Goal: Information Seeking & Learning: Learn about a topic

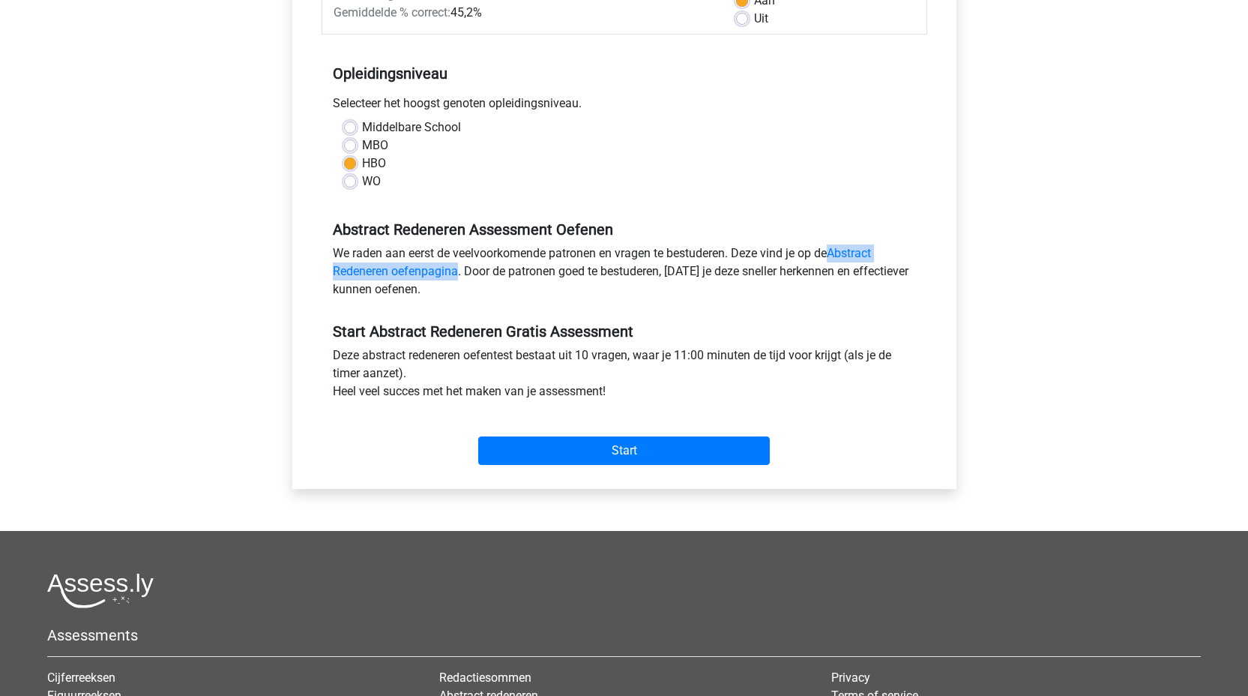
scroll to position [148, 0]
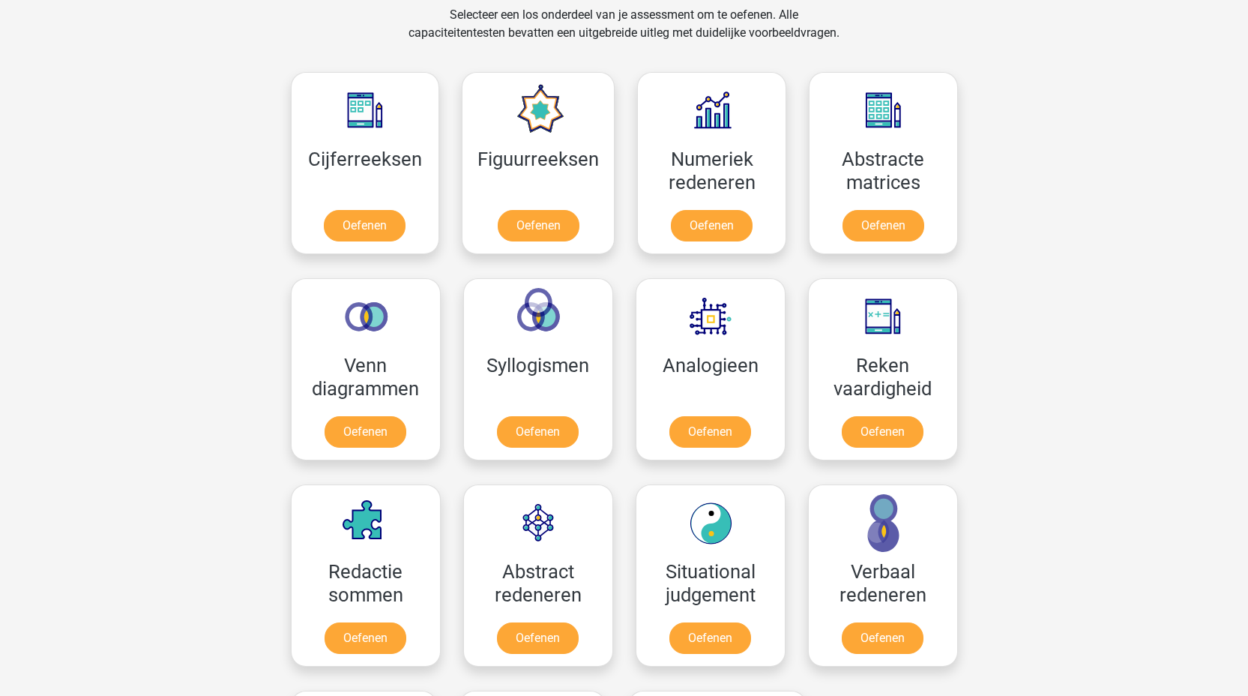
scroll to position [630, 0]
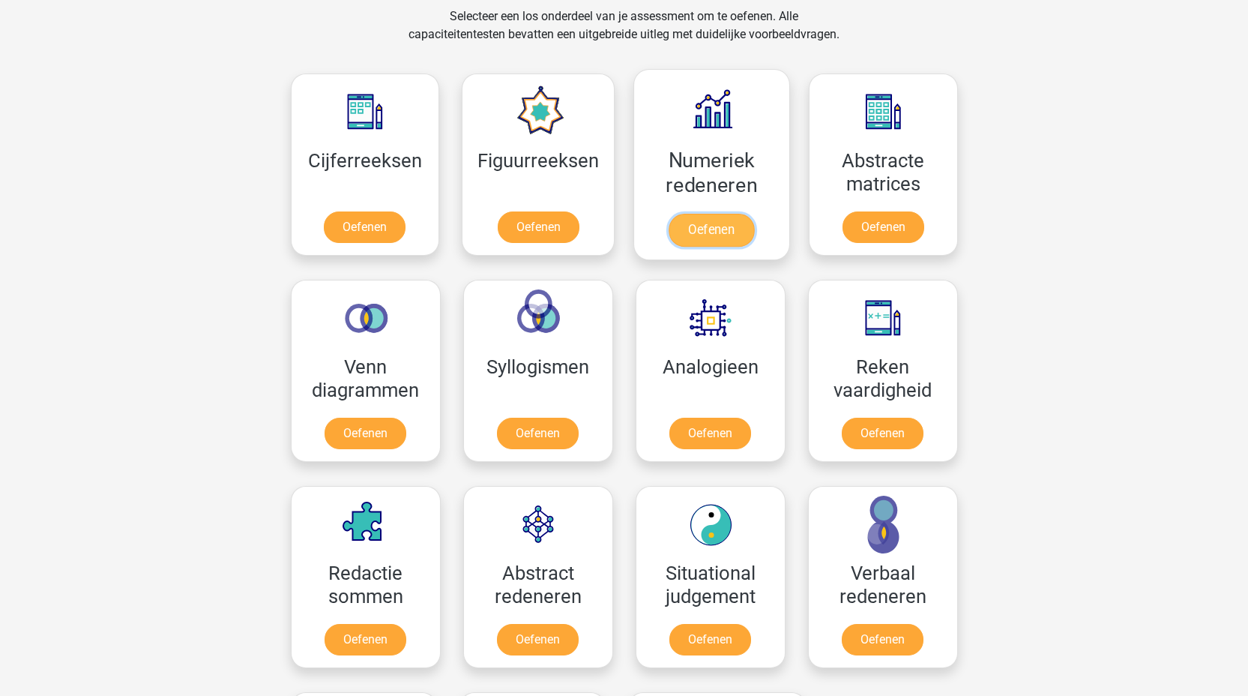
click at [720, 214] on link "Oefenen" at bounding box center [711, 230] width 85 height 33
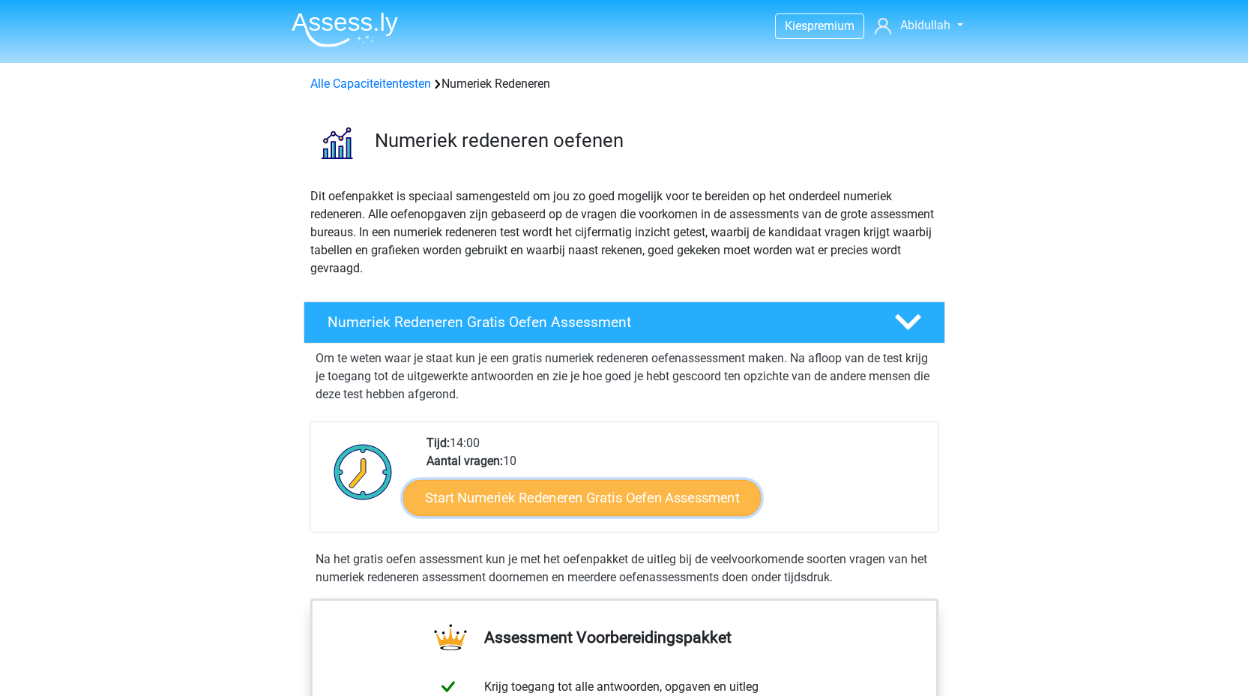
click at [555, 503] on link "Start Numeriek Redeneren Gratis Oefen Assessment" at bounding box center [582, 497] width 358 height 36
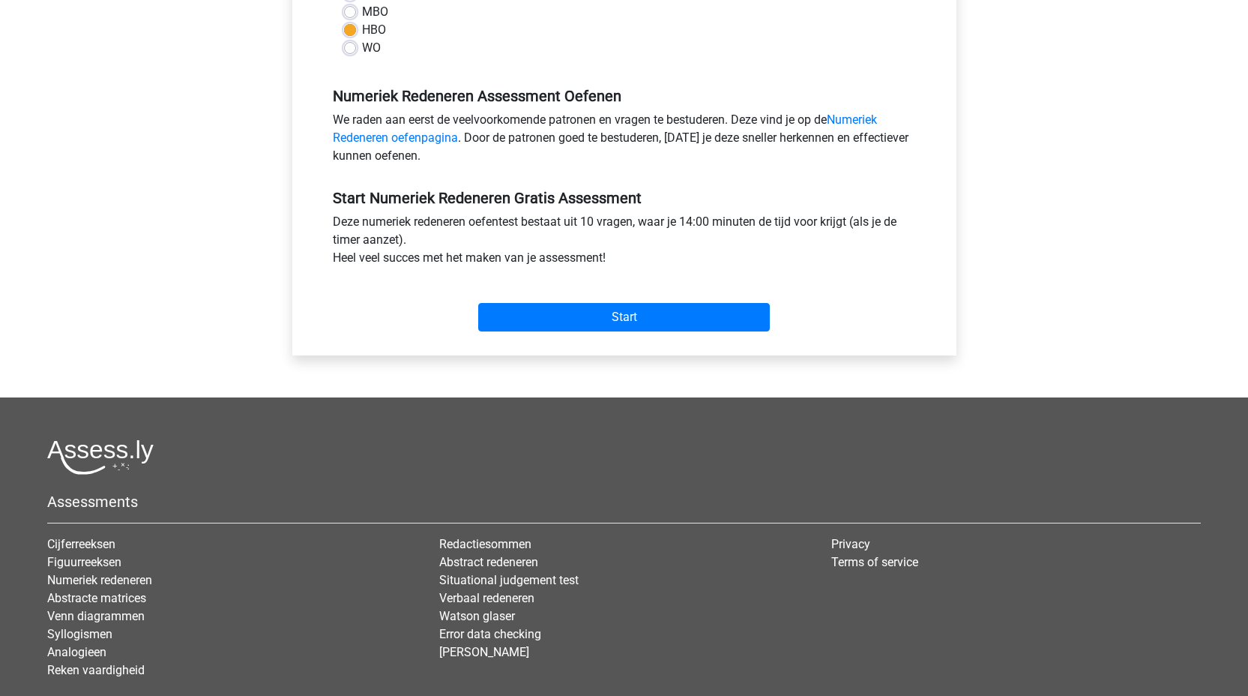
scroll to position [489, 0]
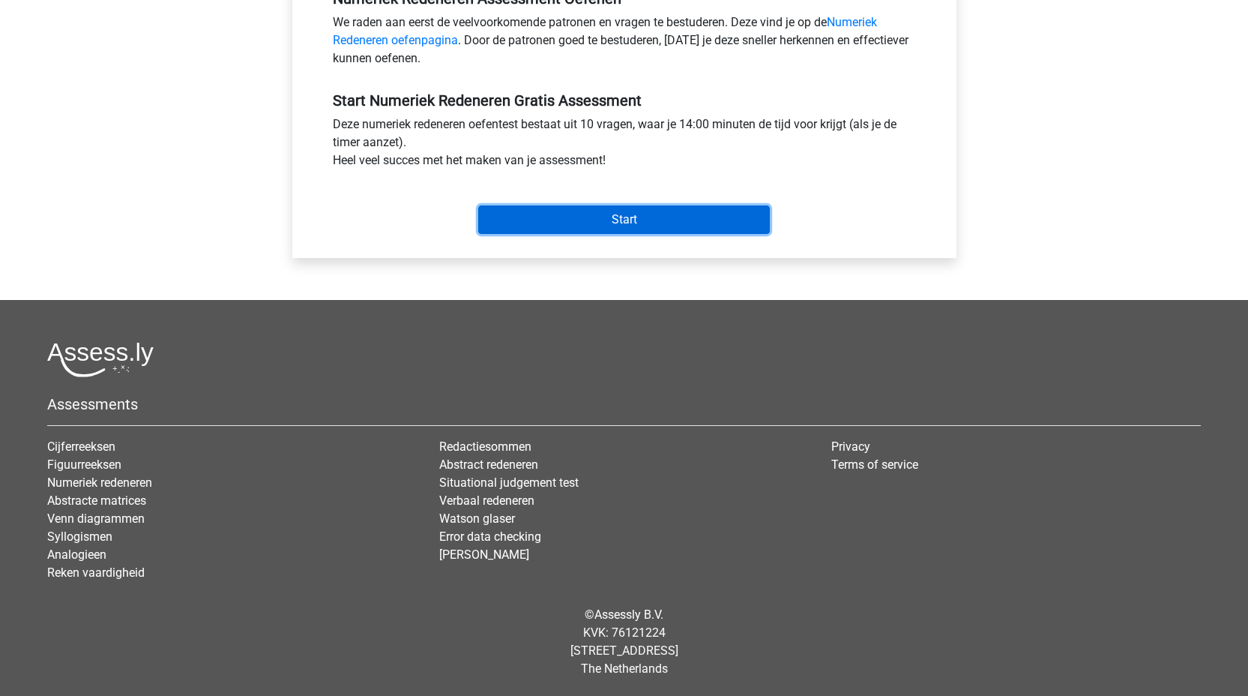
click at [588, 222] on input "Start" at bounding box center [624, 219] width 292 height 28
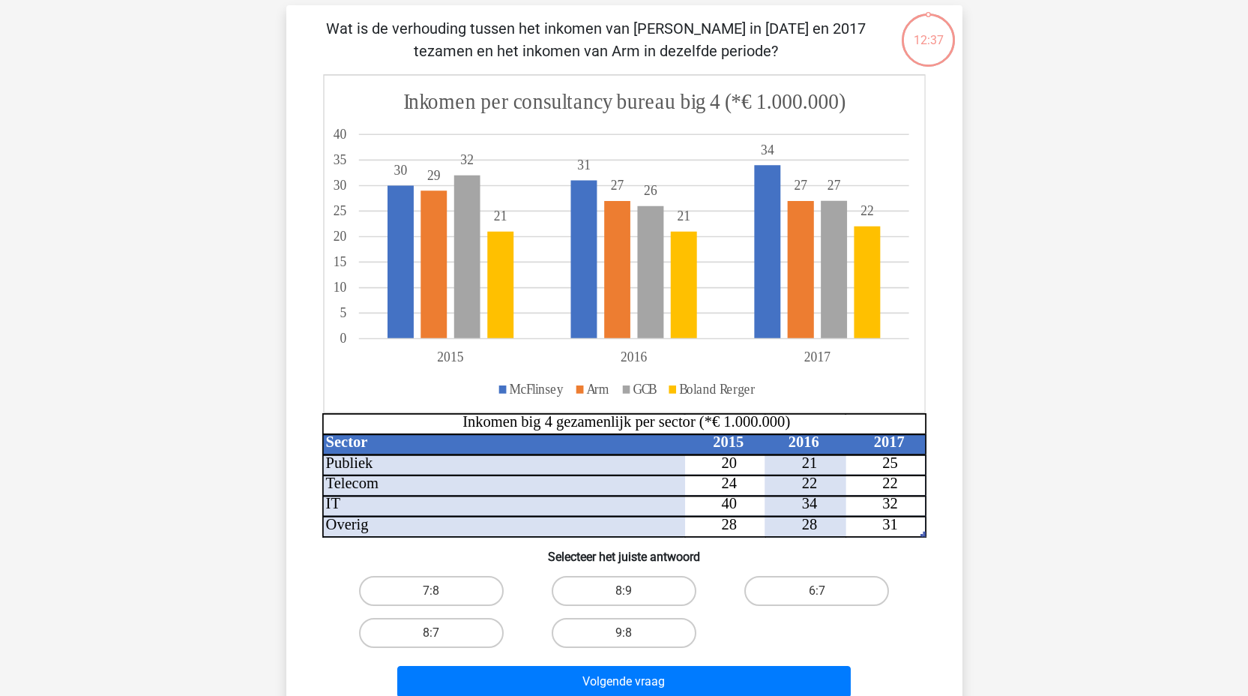
scroll to position [100, 0]
drag, startPoint x: 726, startPoint y: 50, endPoint x: 307, endPoint y: 21, distance: 420.0
click at [307, 21] on div "Wat is de verhouding tussen het inkomen van [PERSON_NAME] in [DATE] en 2017 tez…" at bounding box center [624, 359] width 664 height 686
copy p "Wat is de verhouding tussen het inkomen van McFlinsey in 2015 en 2017 tezamen e…"
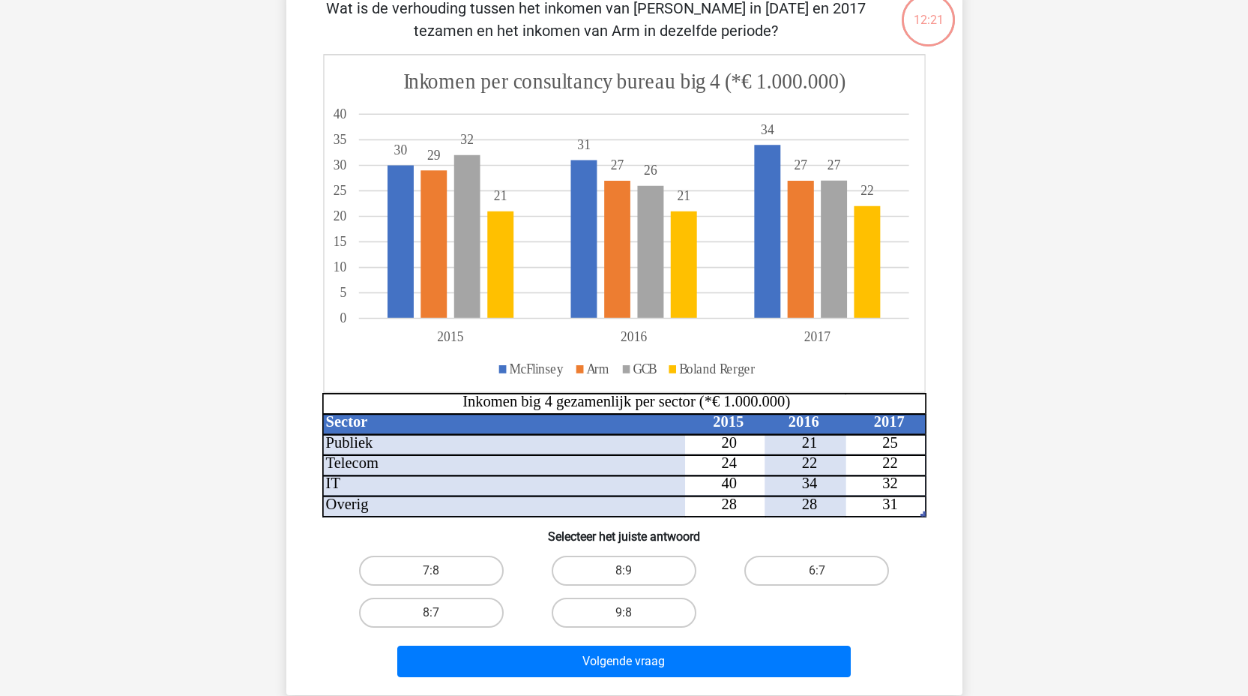
scroll to position [122, 0]
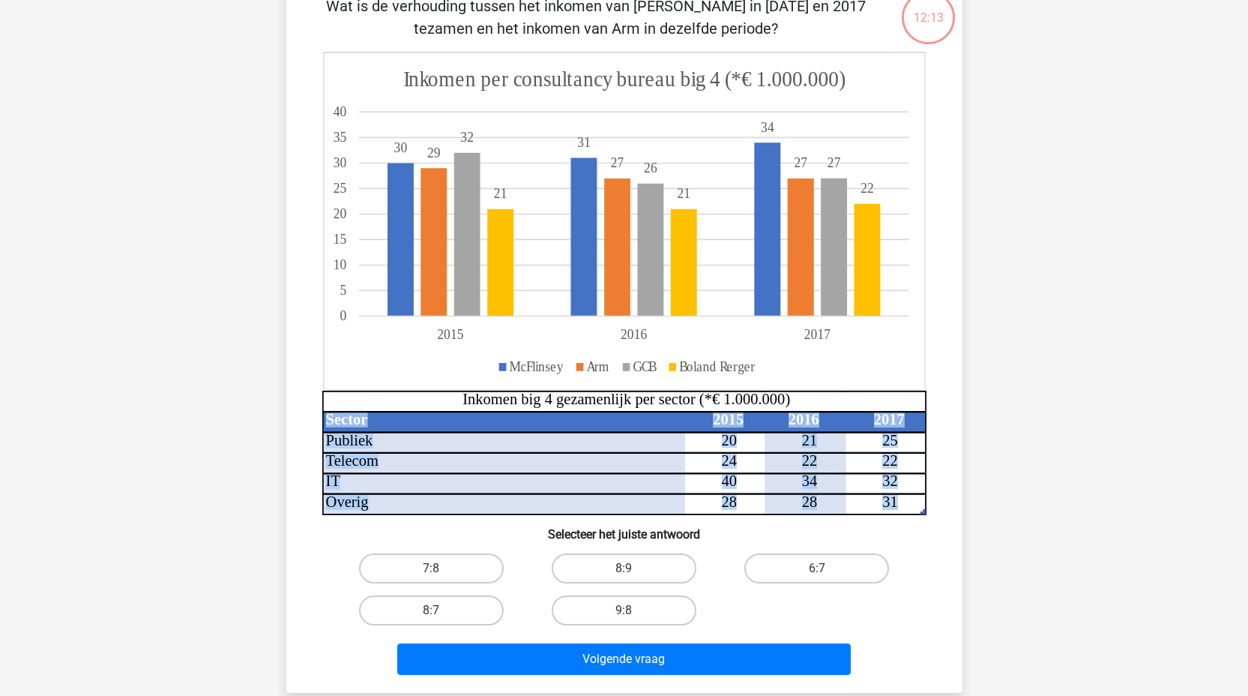
drag, startPoint x: 328, startPoint y: 420, endPoint x: 898, endPoint y: 507, distance: 576.9
click at [898, 507] on icon "Sector 2015 2016 2017 Publiek 20 21 25 Telecom 24 22 22 IT 40 34 32 Overig 28 2…" at bounding box center [624, 283] width 604 height 463
copy g "Sector 2015 2016 2017 Publiek 20 21 25 Telecom 24 22 22 IT 40 34 32 Overig 28 2…"
click at [621, 560] on label "8:9" at bounding box center [624, 568] width 145 height 30
click at [624, 568] on input "8:9" at bounding box center [629, 573] width 10 height 10
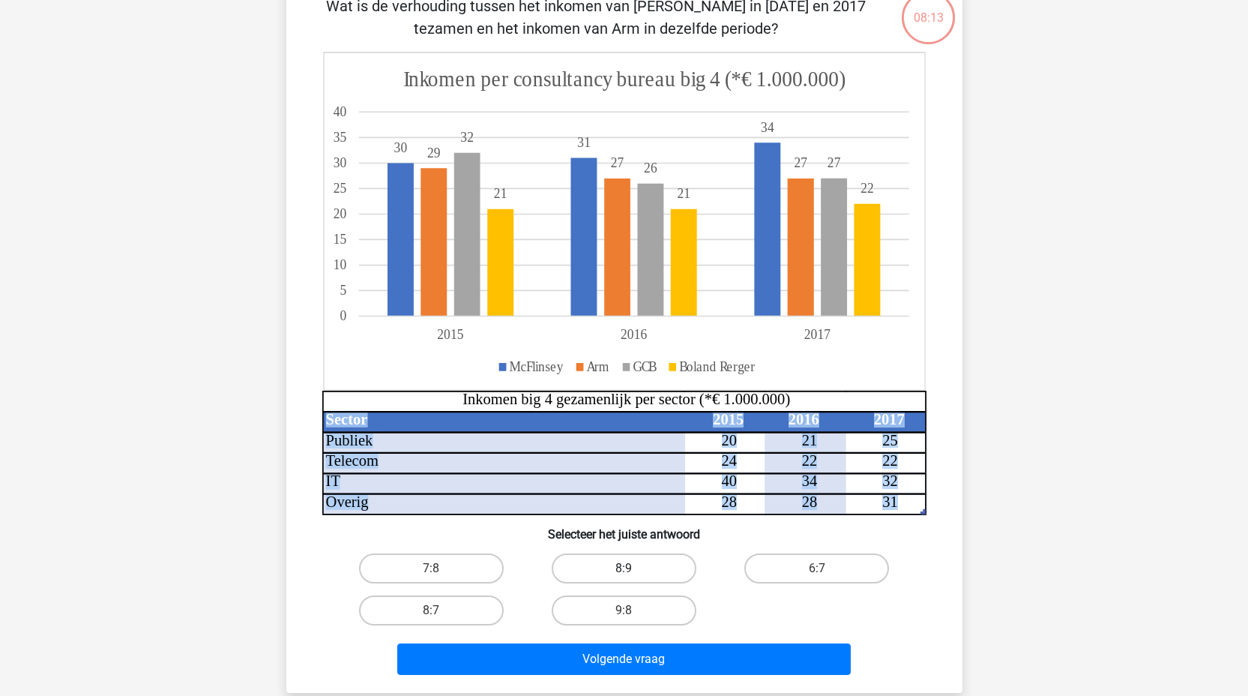
radio input "true"
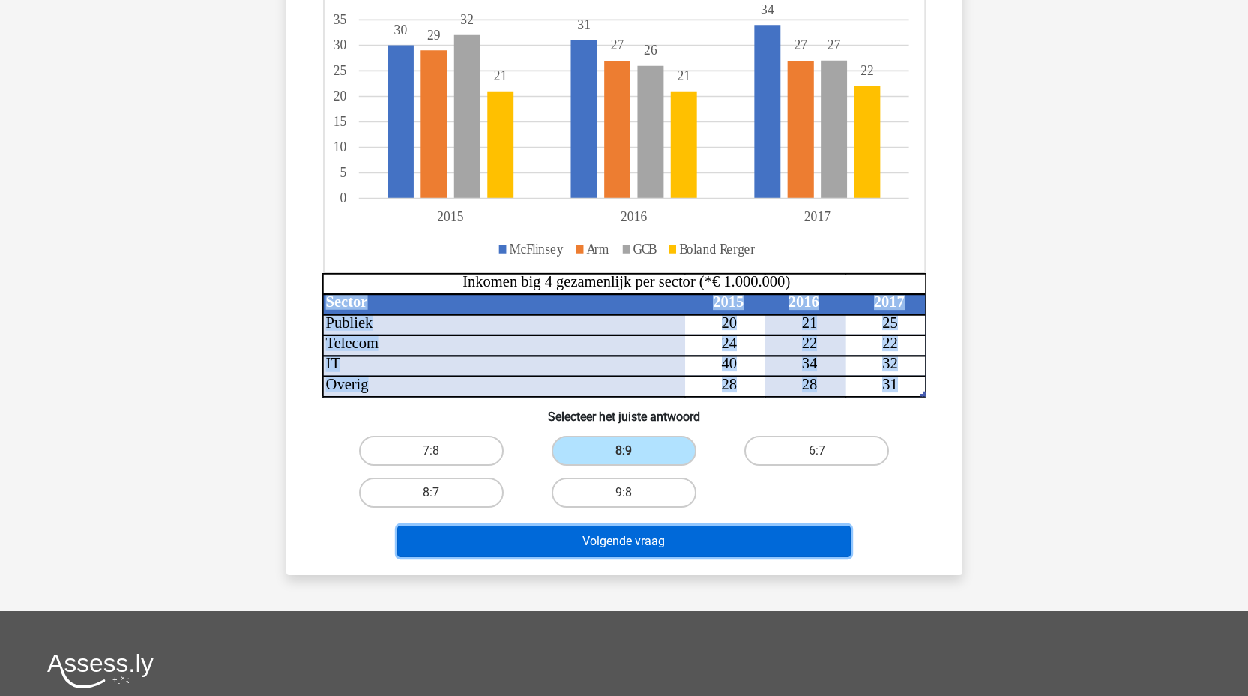
click at [591, 531] on button "Volgende vraag" at bounding box center [623, 540] width 453 height 31
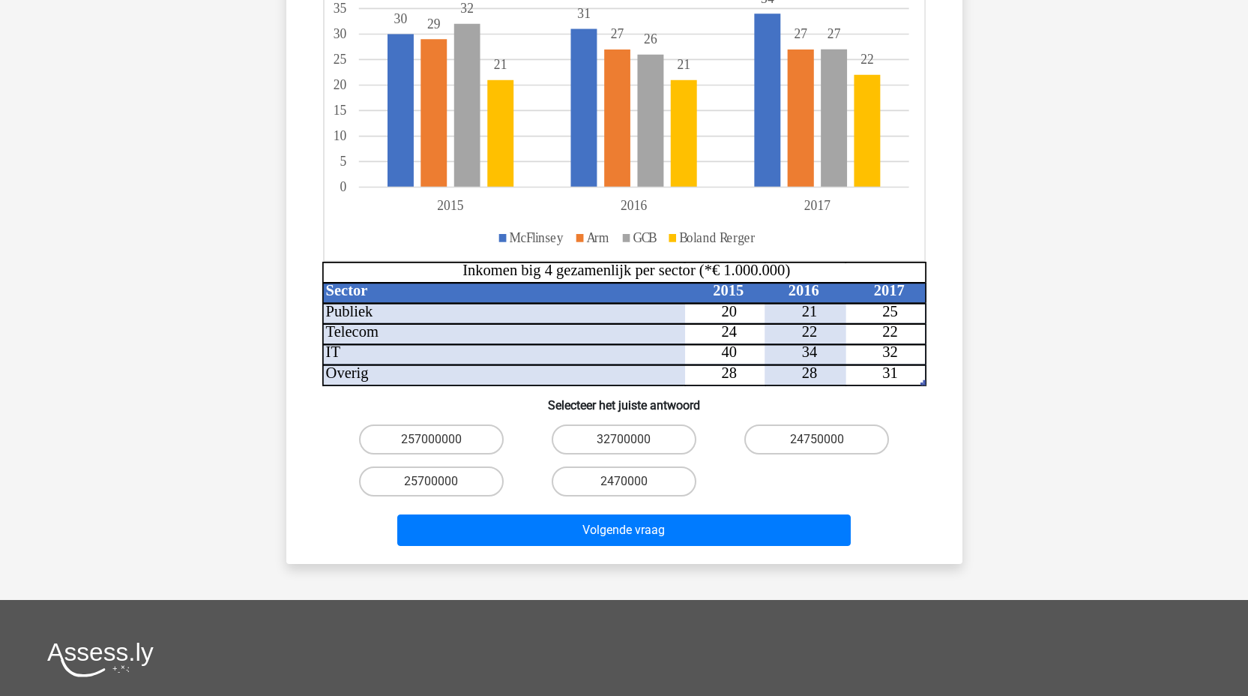
scroll to position [366, 0]
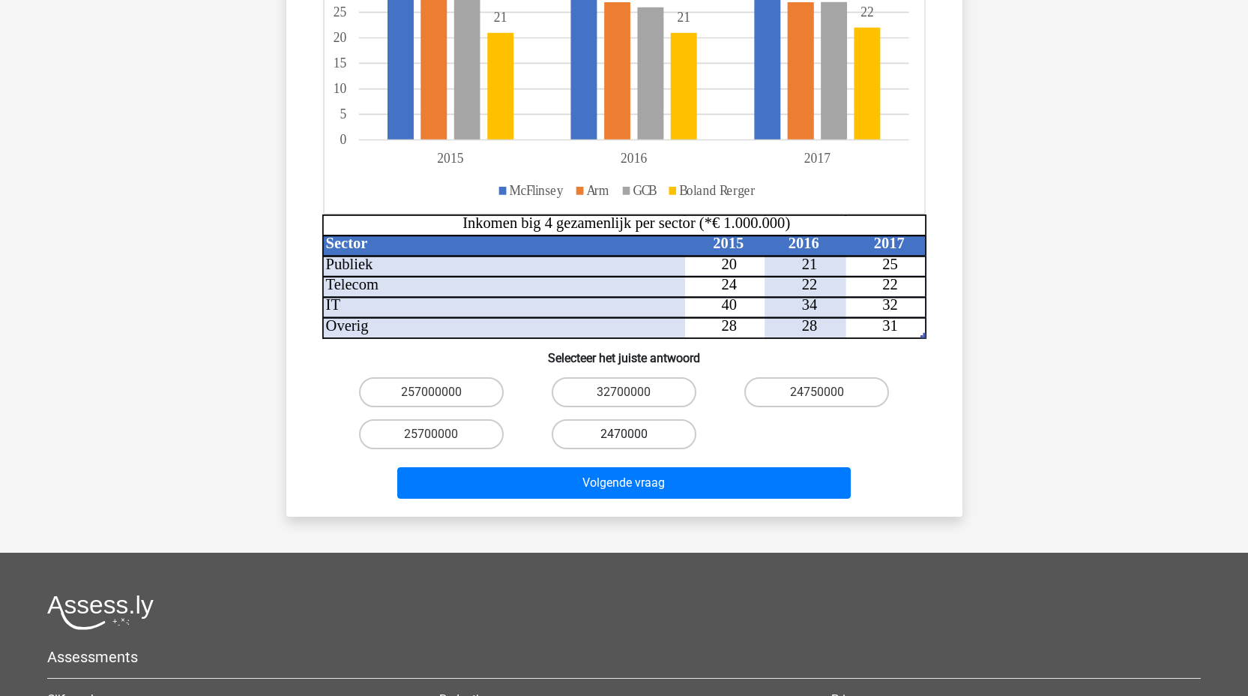
click at [618, 419] on label "2470000" at bounding box center [624, 434] width 145 height 30
click at [624, 434] on input "2470000" at bounding box center [629, 439] width 10 height 10
radio input "true"
click at [441, 419] on label "25700000" at bounding box center [431, 434] width 145 height 30
click at [441, 434] on input "25700000" at bounding box center [436, 439] width 10 height 10
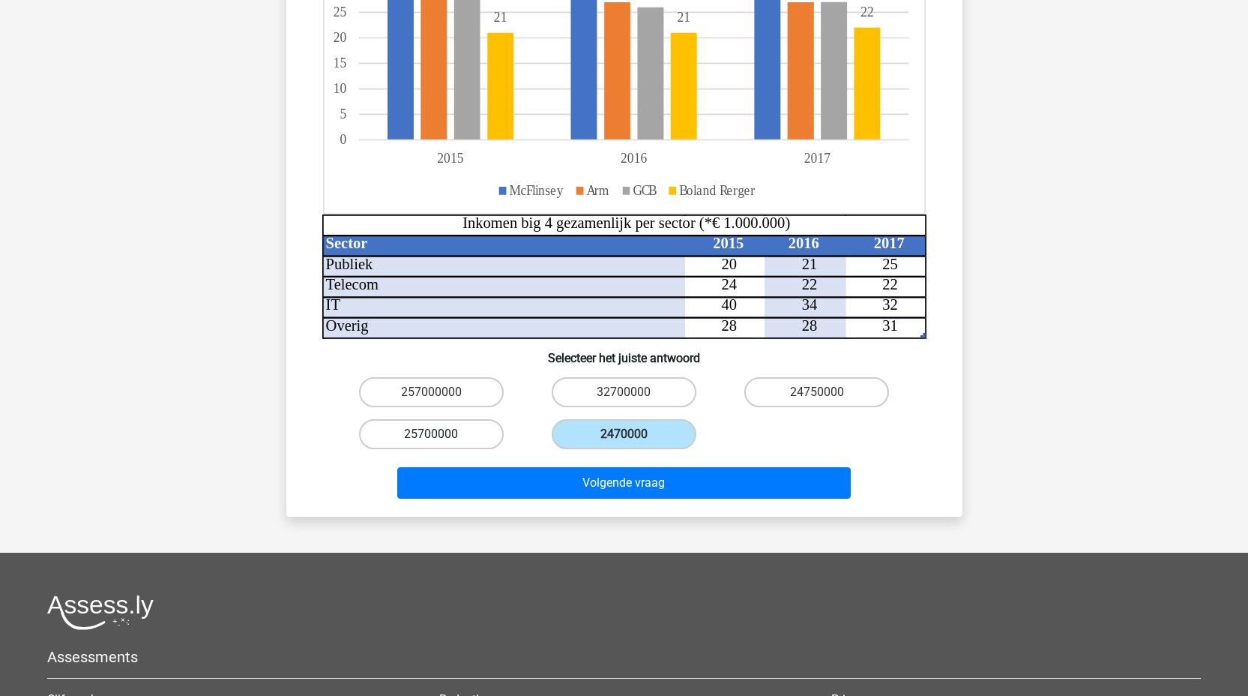
radio input "true"
click at [434, 377] on label "257000000" at bounding box center [431, 392] width 145 height 30
click at [434, 392] on input "257000000" at bounding box center [436, 397] width 10 height 10
radio input "true"
click at [793, 379] on label "24750000" at bounding box center [816, 392] width 145 height 30
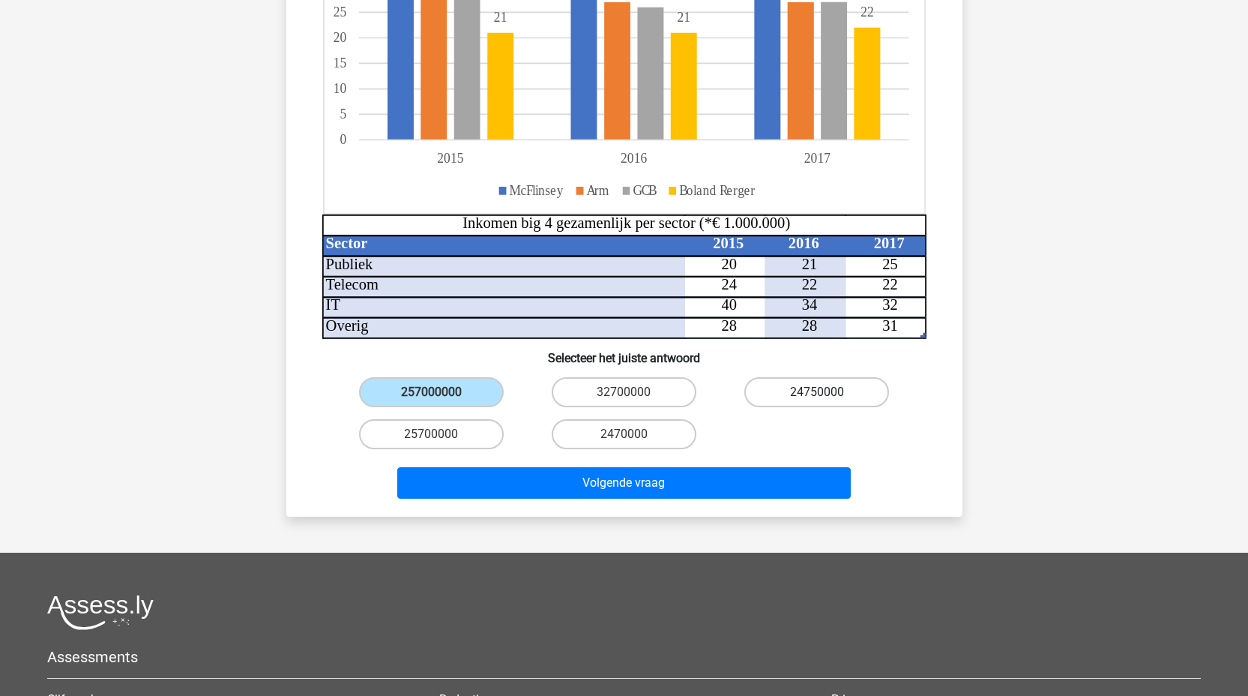
click at [817, 392] on input "24750000" at bounding box center [822, 397] width 10 height 10
radio input "true"
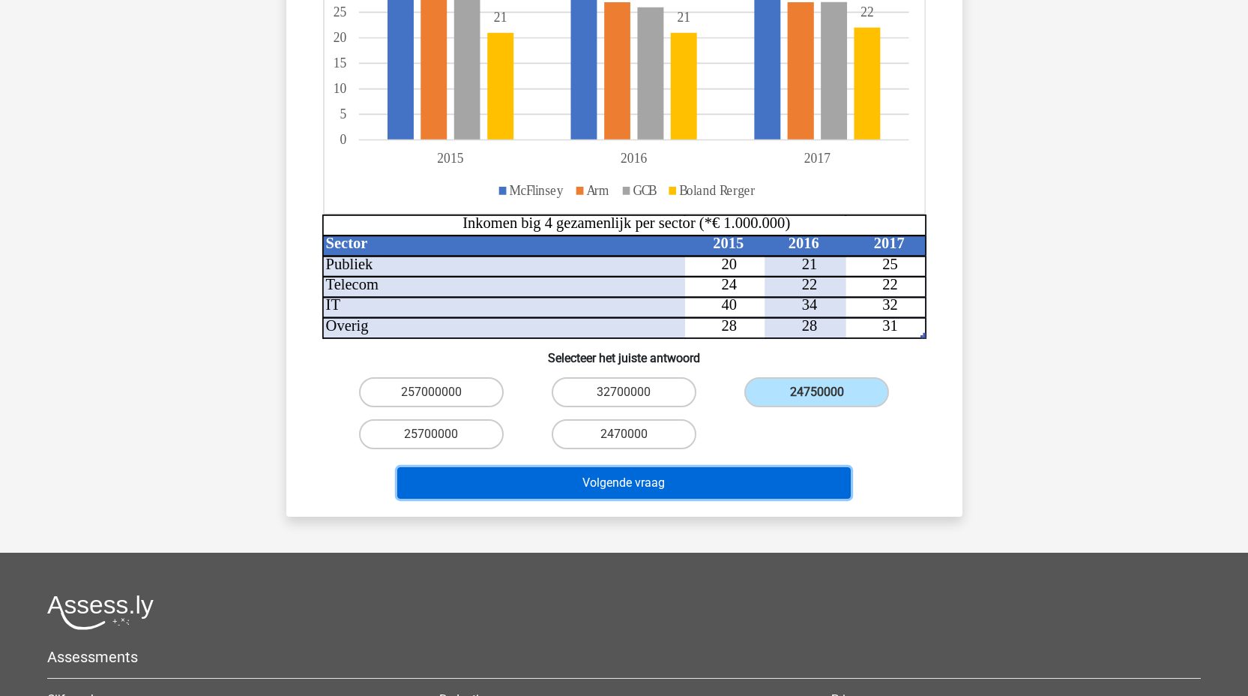
click at [699, 467] on button "Volgende vraag" at bounding box center [623, 482] width 453 height 31
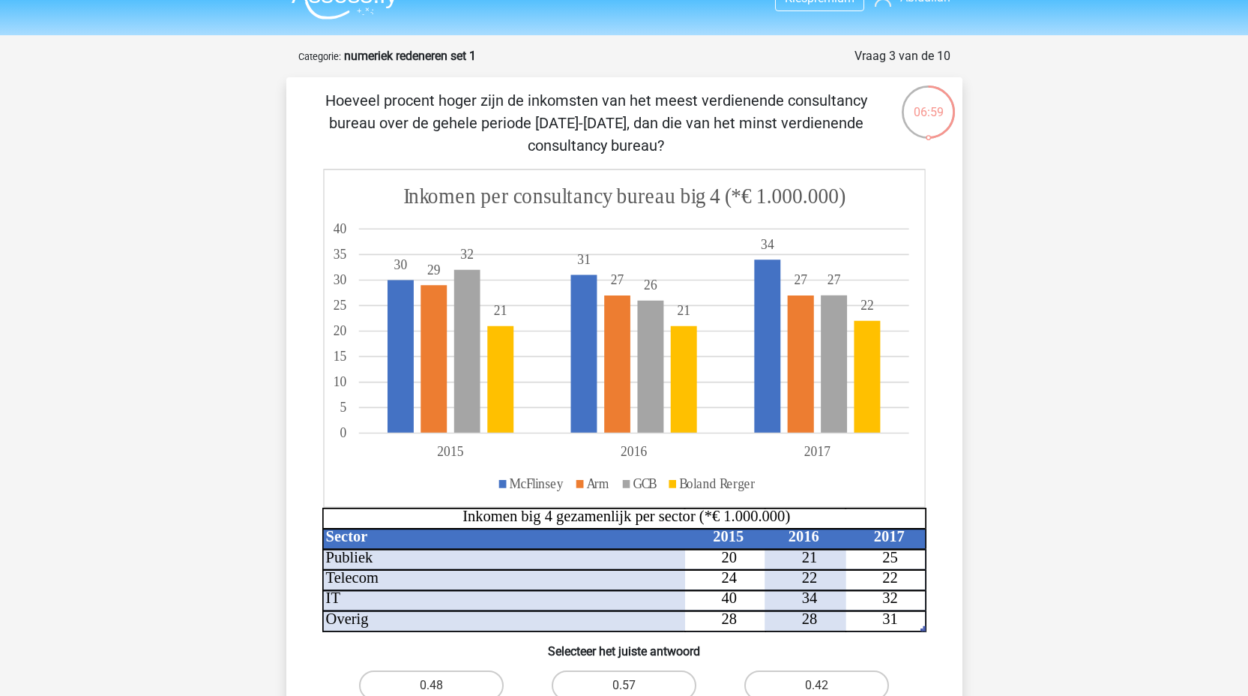
scroll to position [106, 0]
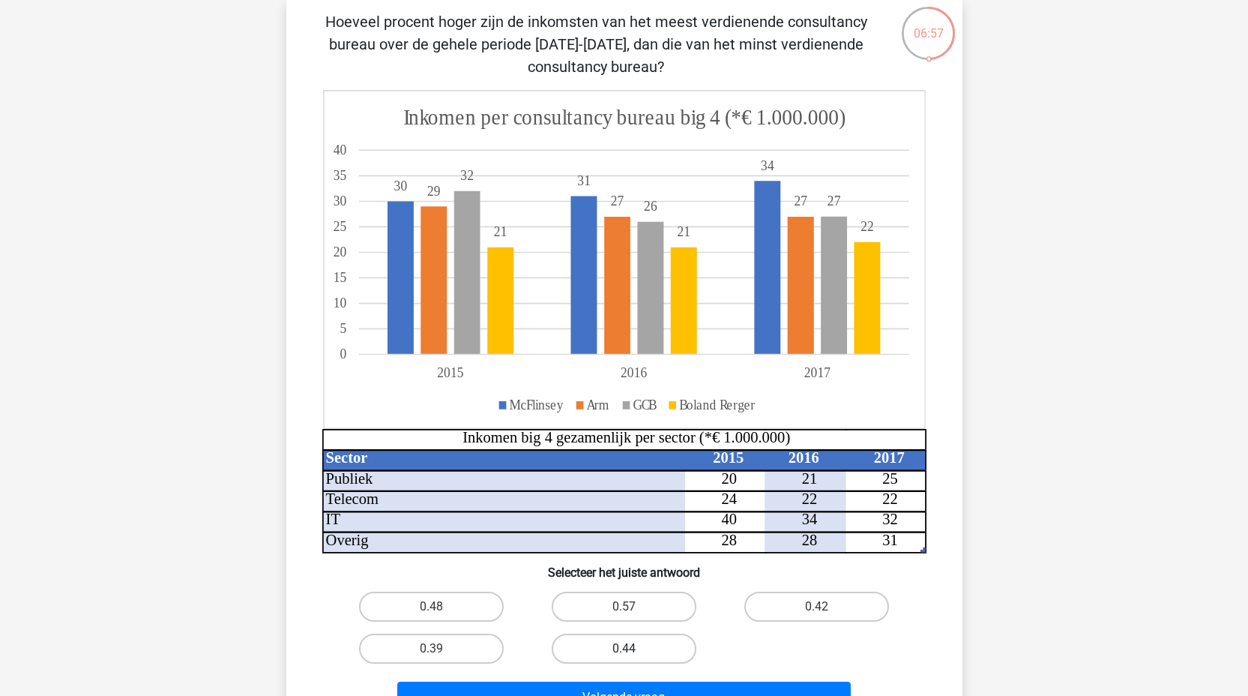
click at [632, 645] on label "0.44" at bounding box center [624, 648] width 145 height 30
click at [632, 648] on input "0.44" at bounding box center [629, 653] width 10 height 10
radio input "true"
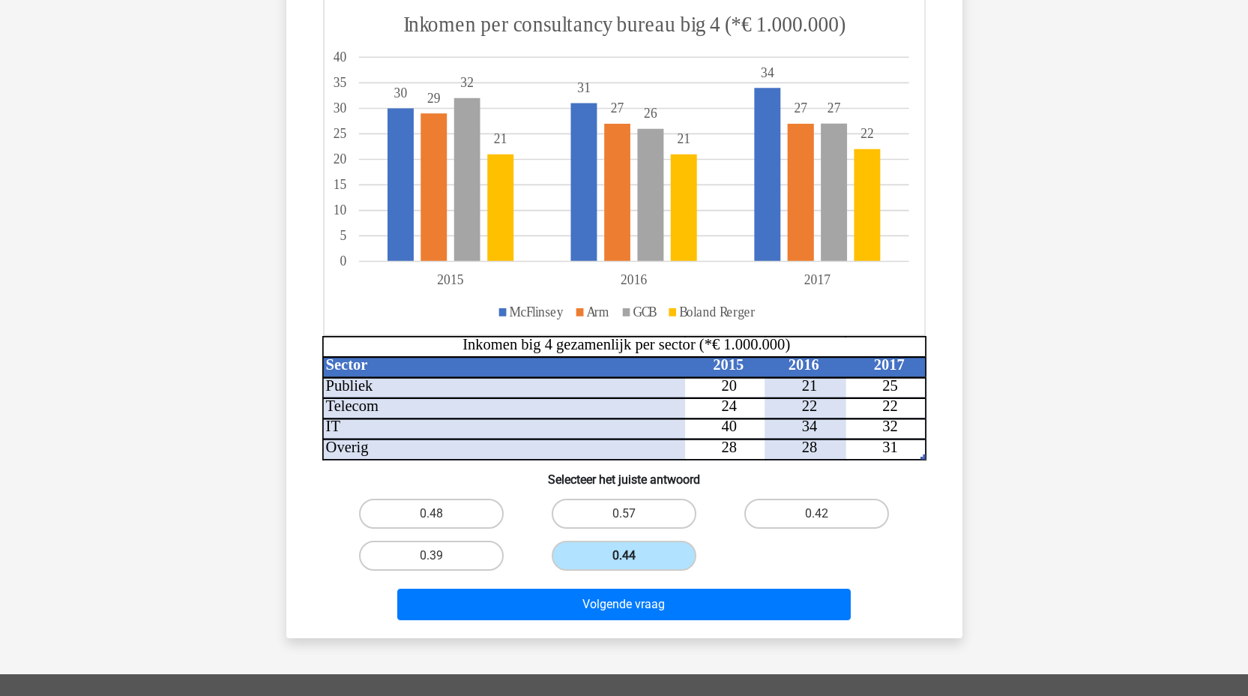
scroll to position [208, 0]
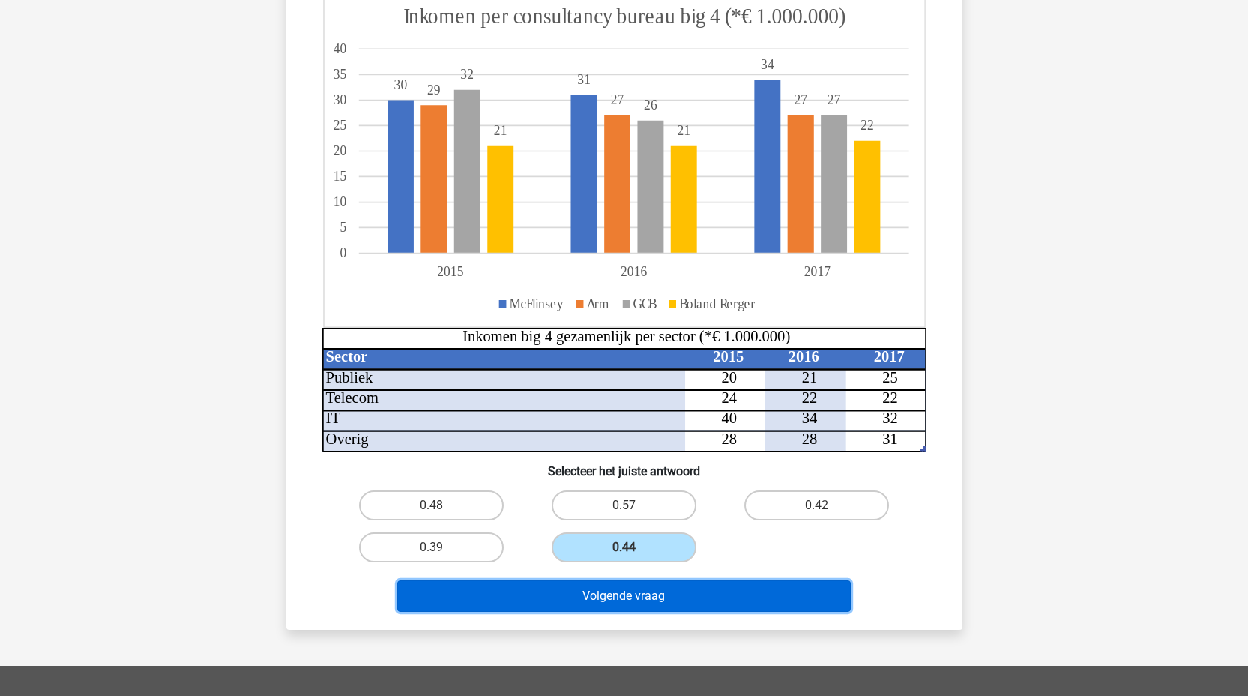
click at [626, 594] on button "Volgende vraag" at bounding box center [623, 595] width 453 height 31
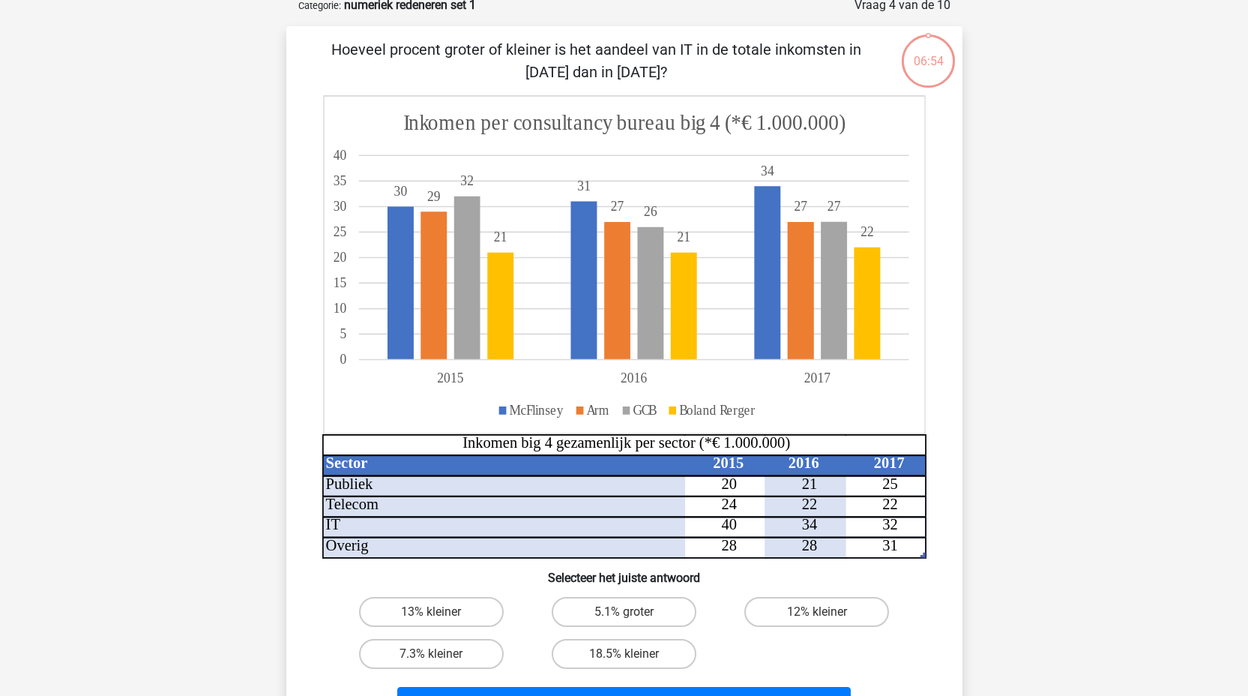
scroll to position [75, 0]
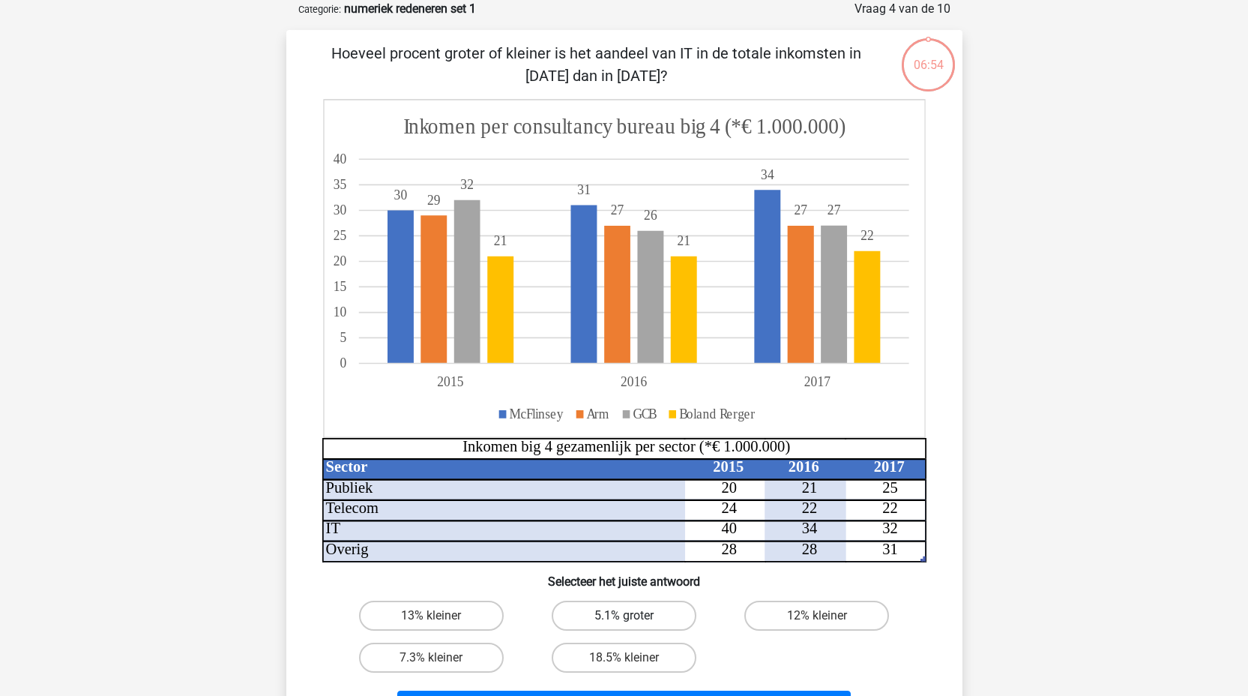
click at [626, 612] on label "5.1% groter" at bounding box center [624, 615] width 145 height 30
click at [626, 615] on input "5.1% groter" at bounding box center [629, 620] width 10 height 10
radio input "true"
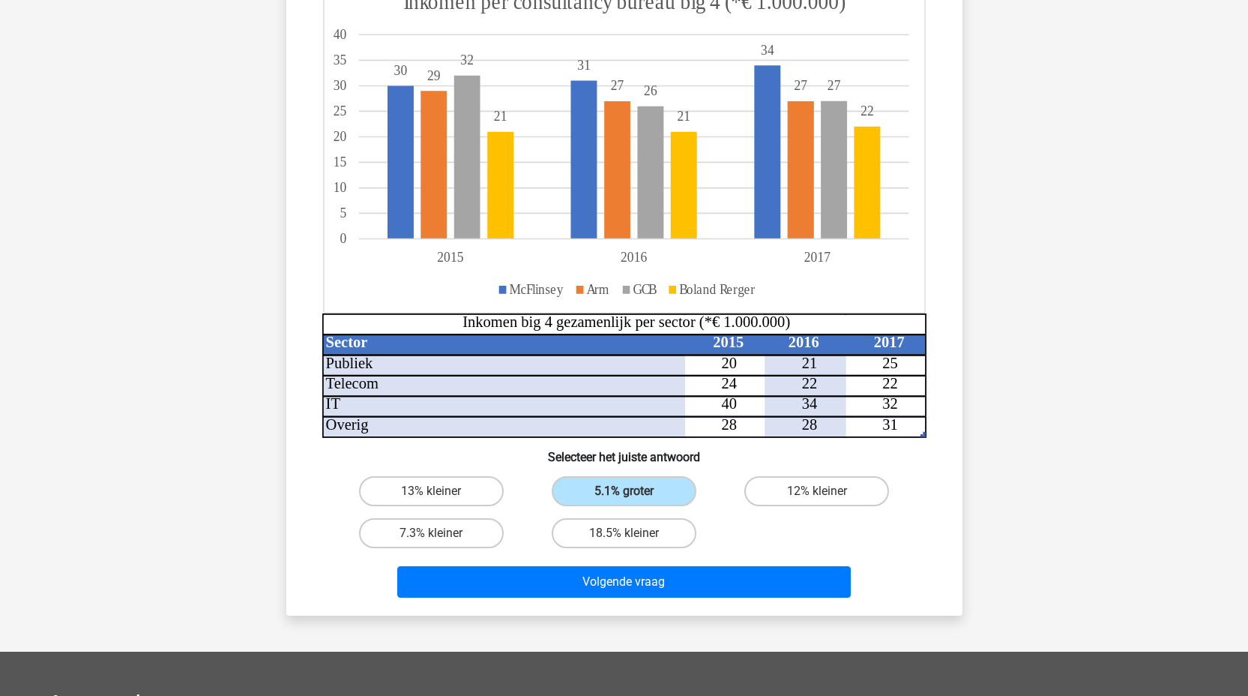
scroll to position [233, 0]
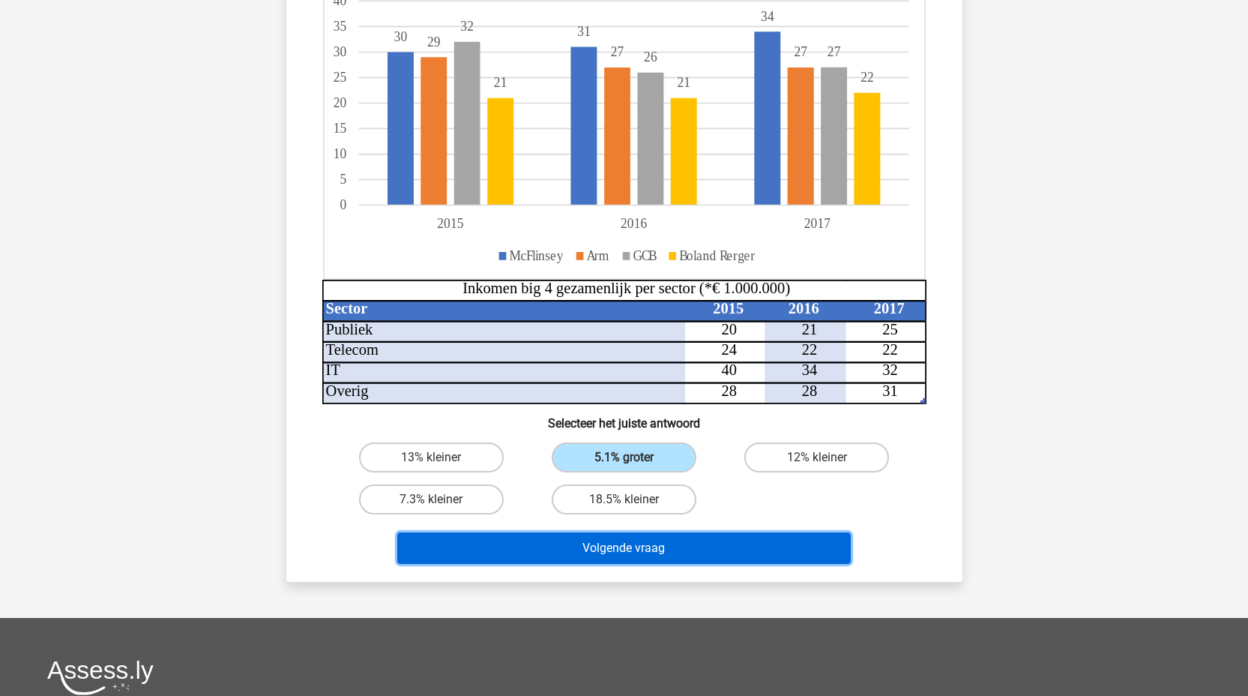
click at [629, 549] on button "Volgende vraag" at bounding box center [623, 547] width 453 height 31
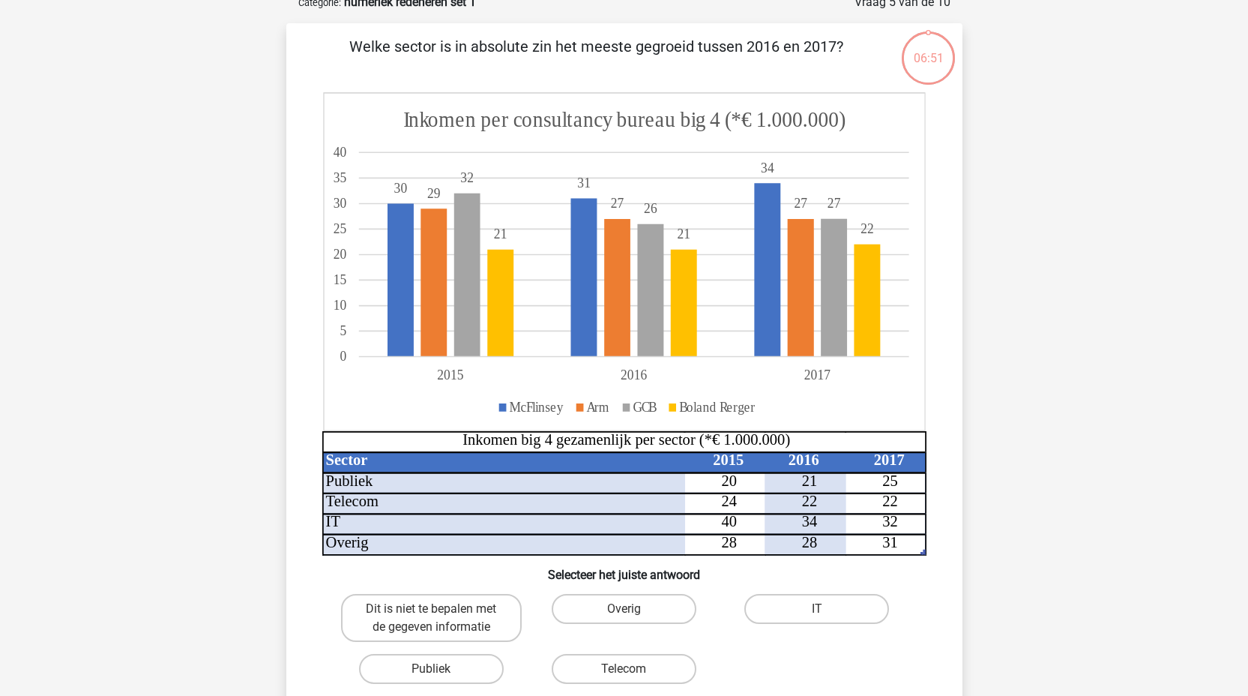
scroll to position [75, 0]
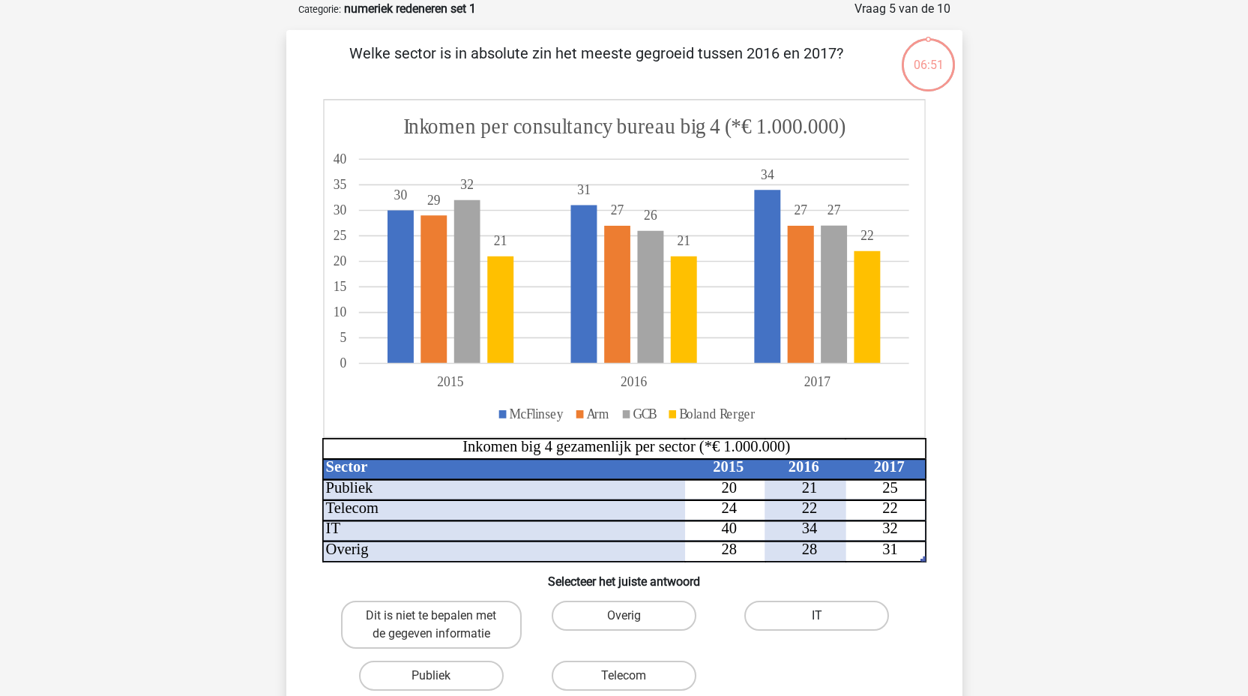
click at [798, 620] on label "IT" at bounding box center [816, 615] width 145 height 30
click at [817, 620] on input "IT" at bounding box center [822, 620] width 10 height 10
radio input "true"
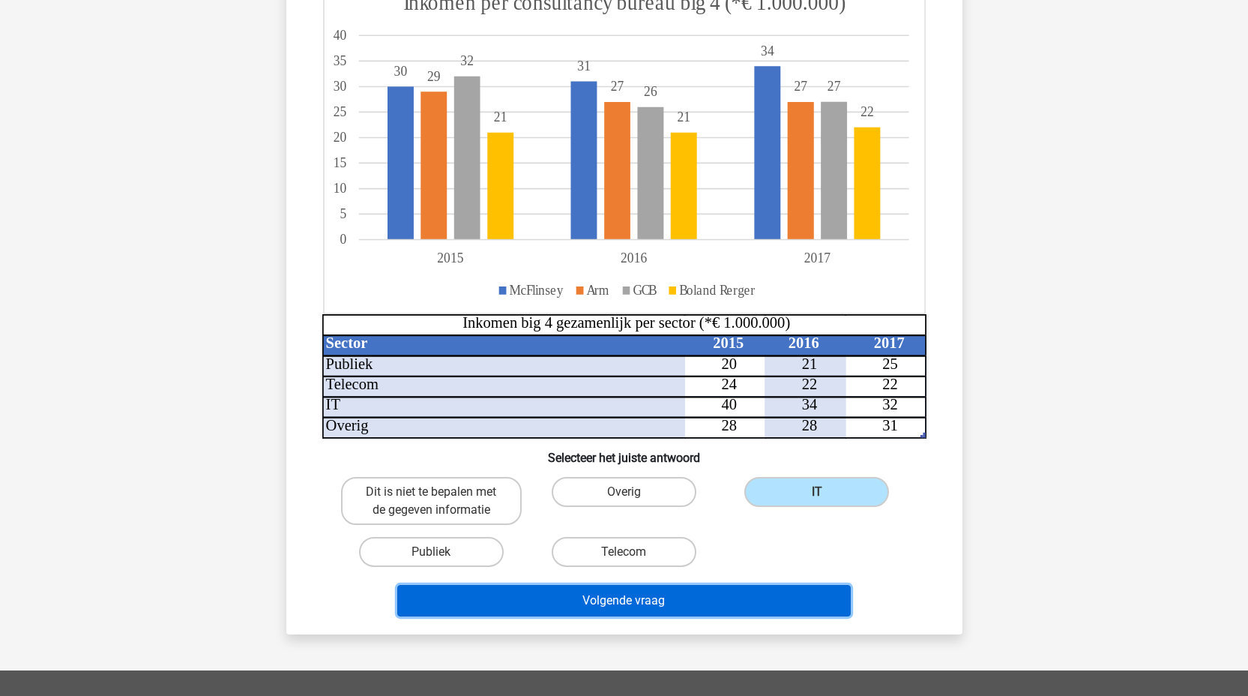
click at [558, 606] on button "Volgende vraag" at bounding box center [623, 600] width 453 height 31
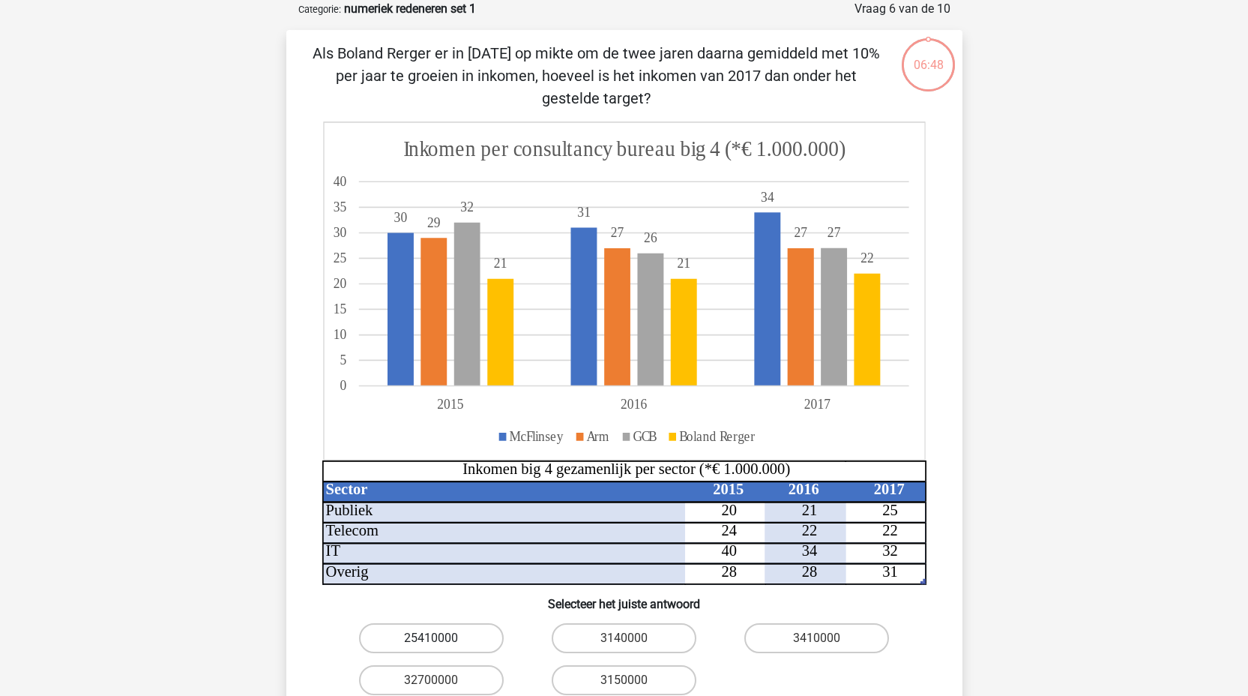
click at [454, 634] on label "25410000" at bounding box center [431, 638] width 145 height 30
click at [441, 638] on input "25410000" at bounding box center [436, 643] width 10 height 10
radio input "true"
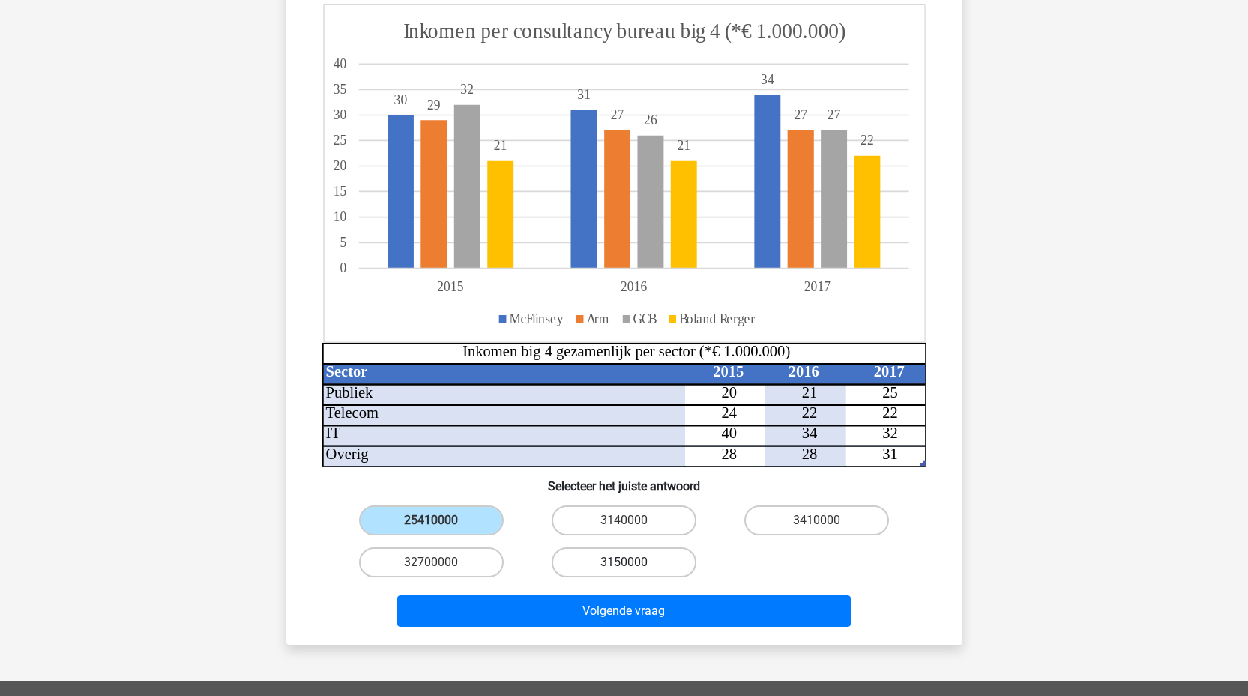
click at [594, 564] on label "3150000" at bounding box center [624, 562] width 145 height 30
click at [624, 564] on input "3150000" at bounding box center [629, 567] width 10 height 10
radio input "true"
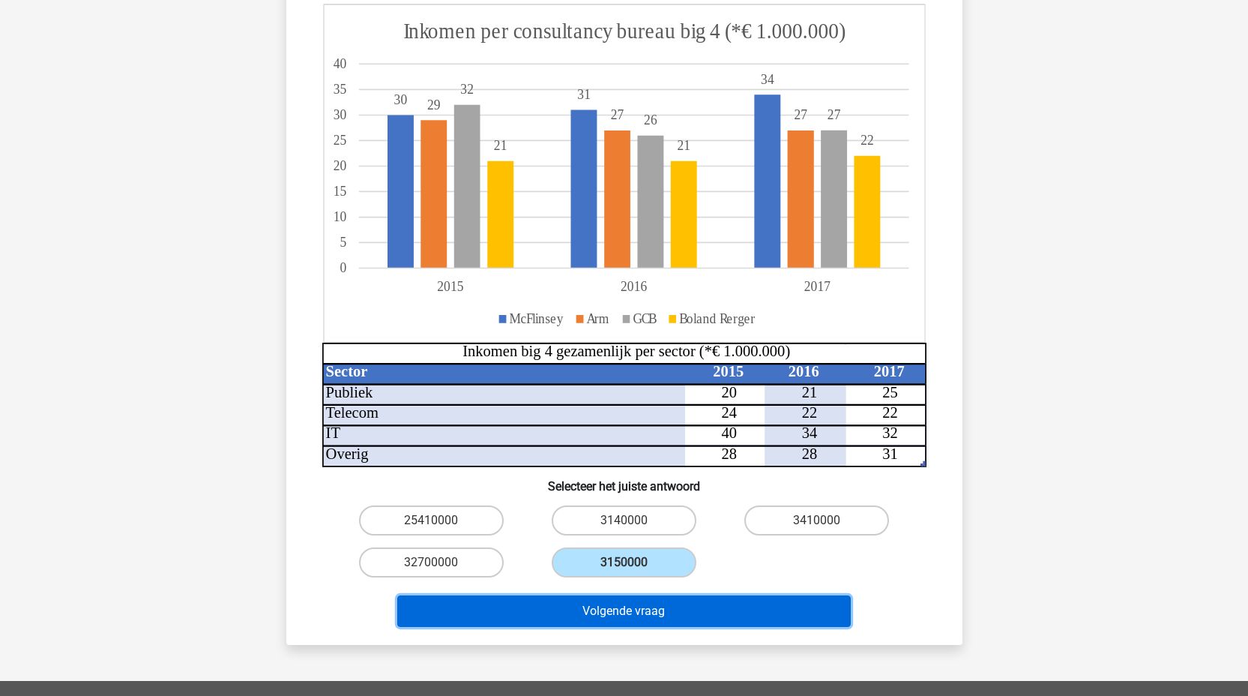
click at [599, 614] on button "Volgende vraag" at bounding box center [623, 610] width 453 height 31
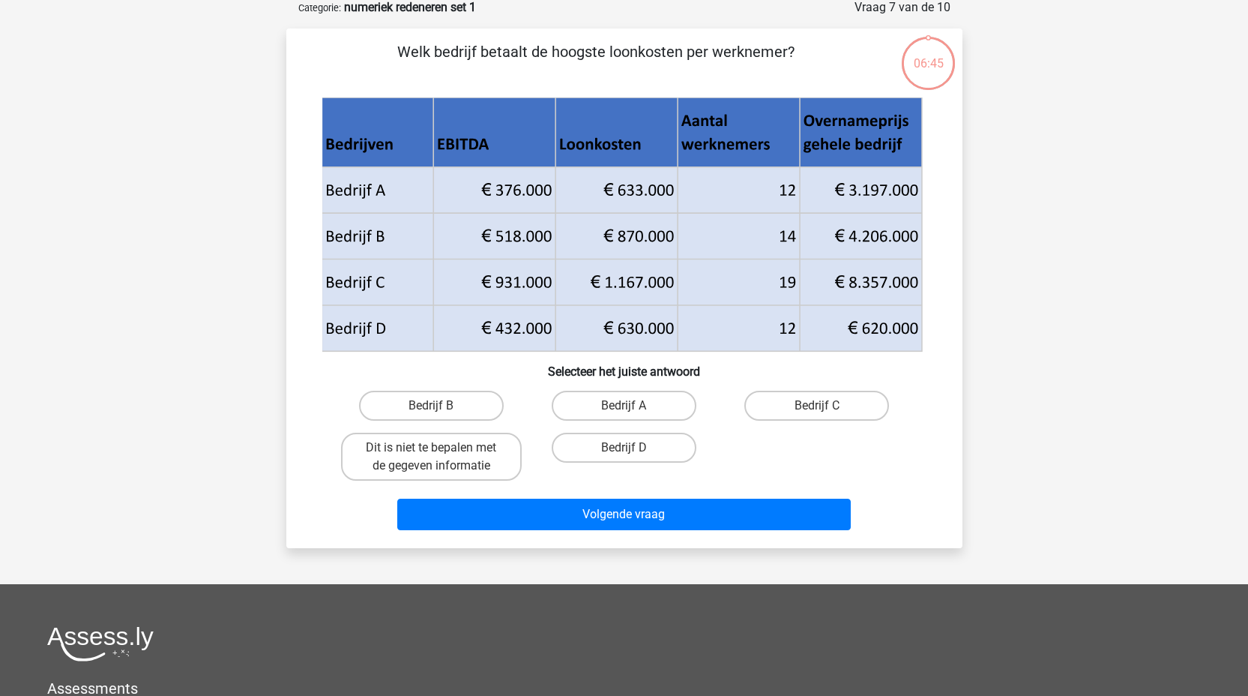
scroll to position [75, 0]
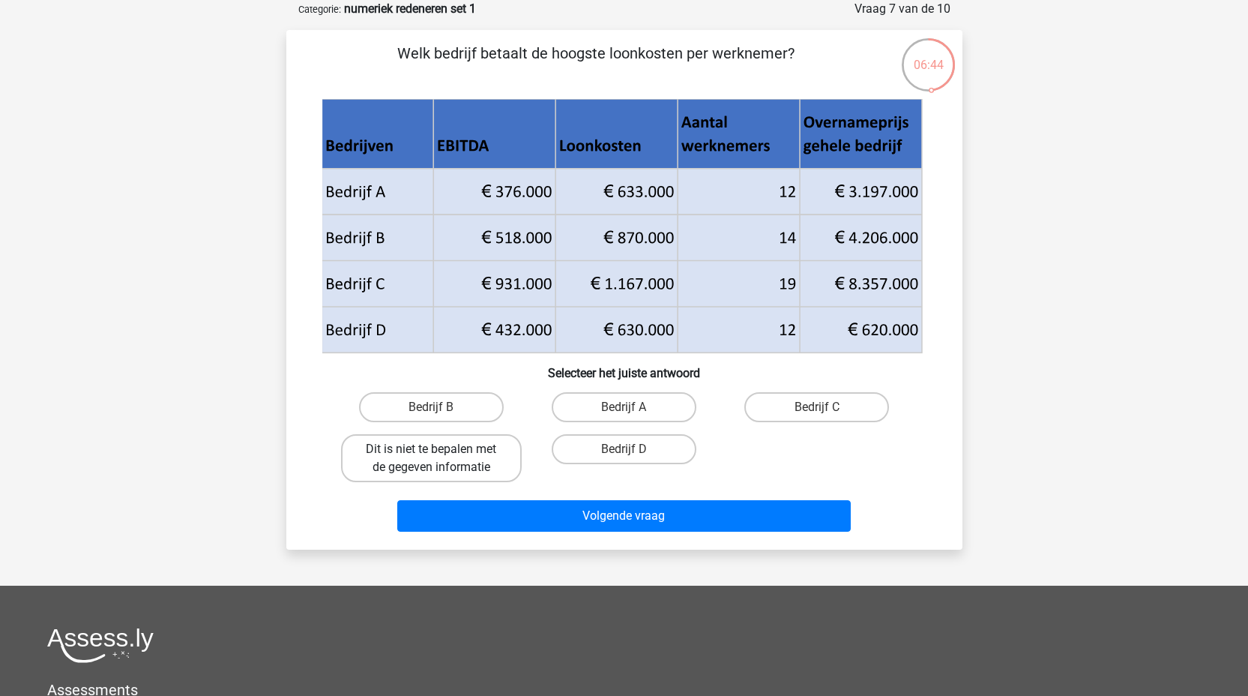
click at [461, 462] on label "Dit is niet te bepalen met de gegeven informatie" at bounding box center [431, 458] width 181 height 48
click at [441, 459] on input "Dit is niet te bepalen met de gegeven informatie" at bounding box center [436, 454] width 10 height 10
radio input "true"
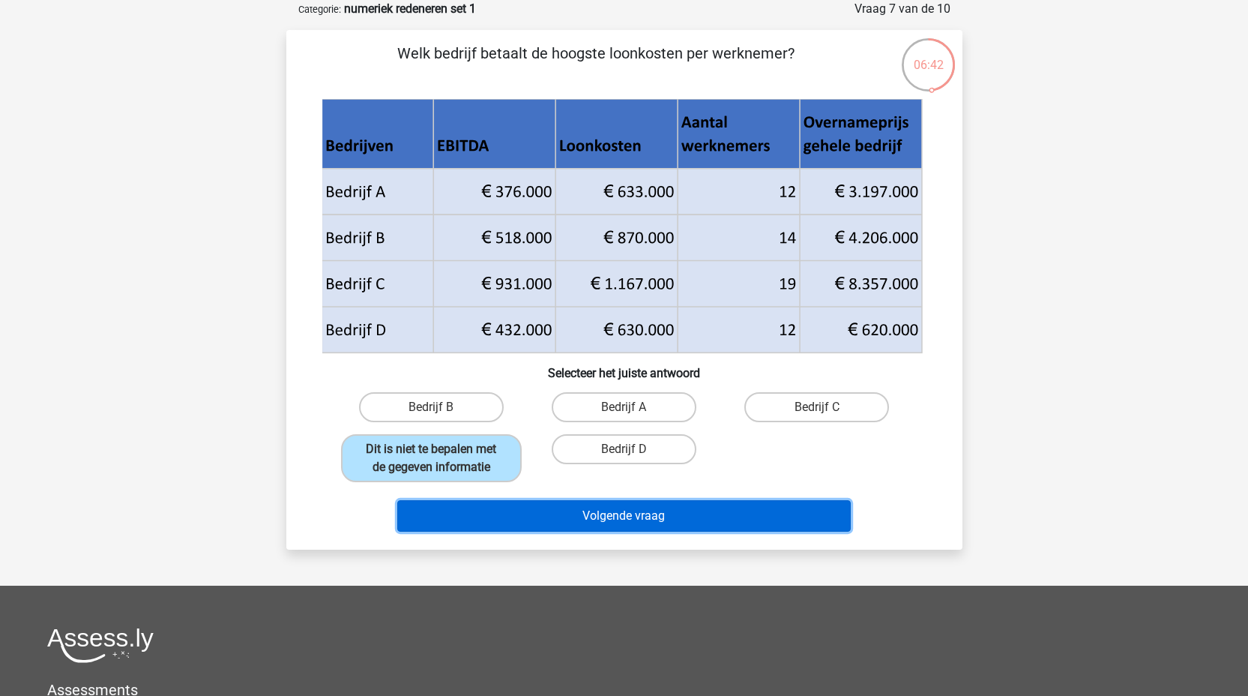
click at [612, 530] on button "Volgende vraag" at bounding box center [623, 515] width 453 height 31
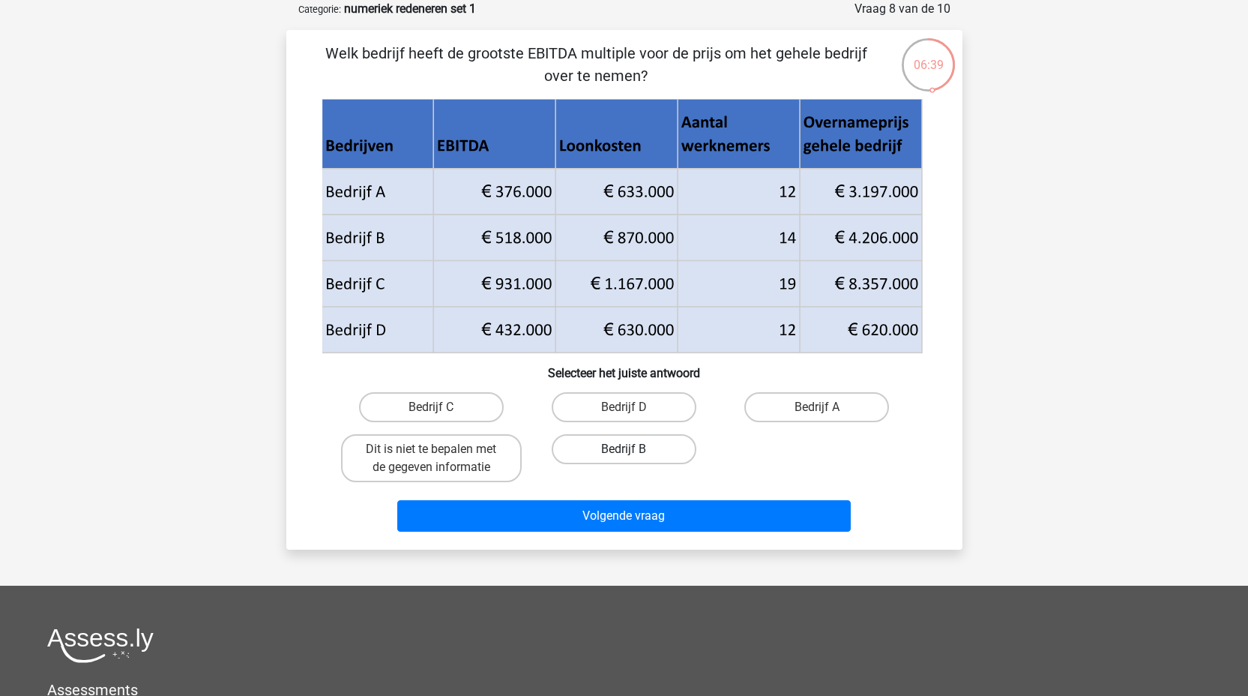
click at [650, 437] on label "Bedrijf B" at bounding box center [624, 449] width 145 height 30
click at [633, 449] on input "Bedrijf B" at bounding box center [629, 454] width 10 height 10
radio input "true"
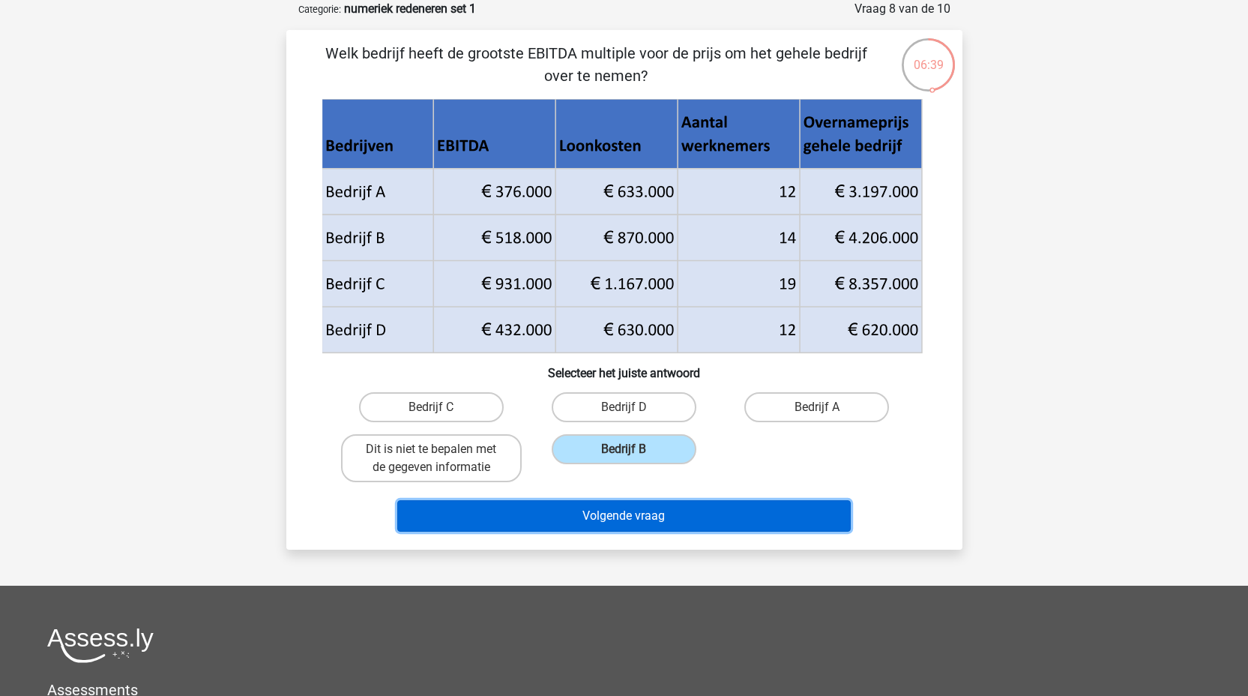
click at [639, 522] on button "Volgende vraag" at bounding box center [623, 515] width 453 height 31
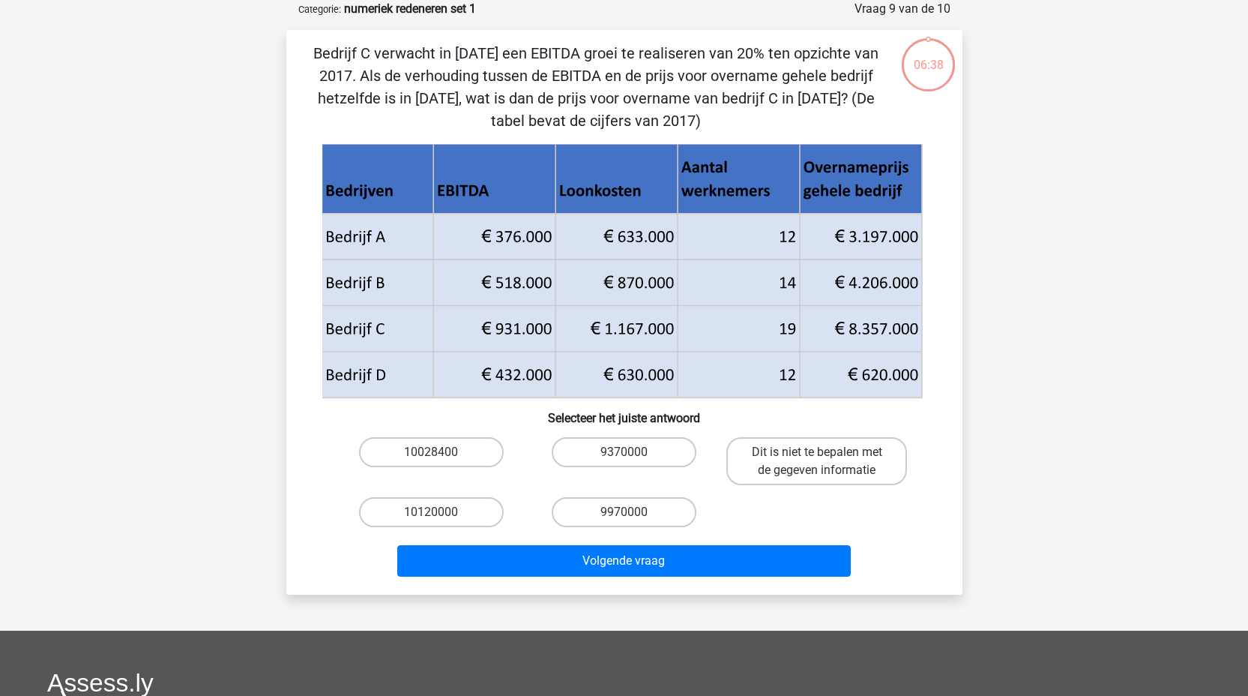
click at [626, 459] on input "9370000" at bounding box center [629, 457] width 10 height 10
radio input "true"
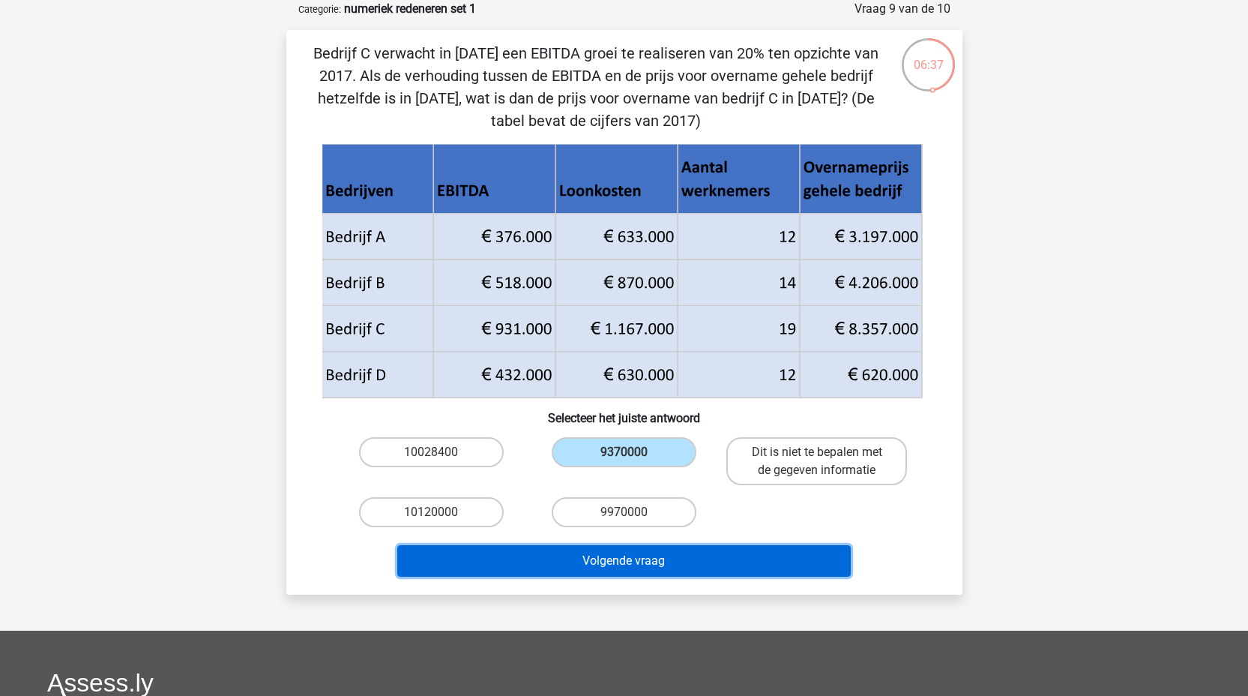
click at [619, 561] on button "Volgende vraag" at bounding box center [623, 560] width 453 height 31
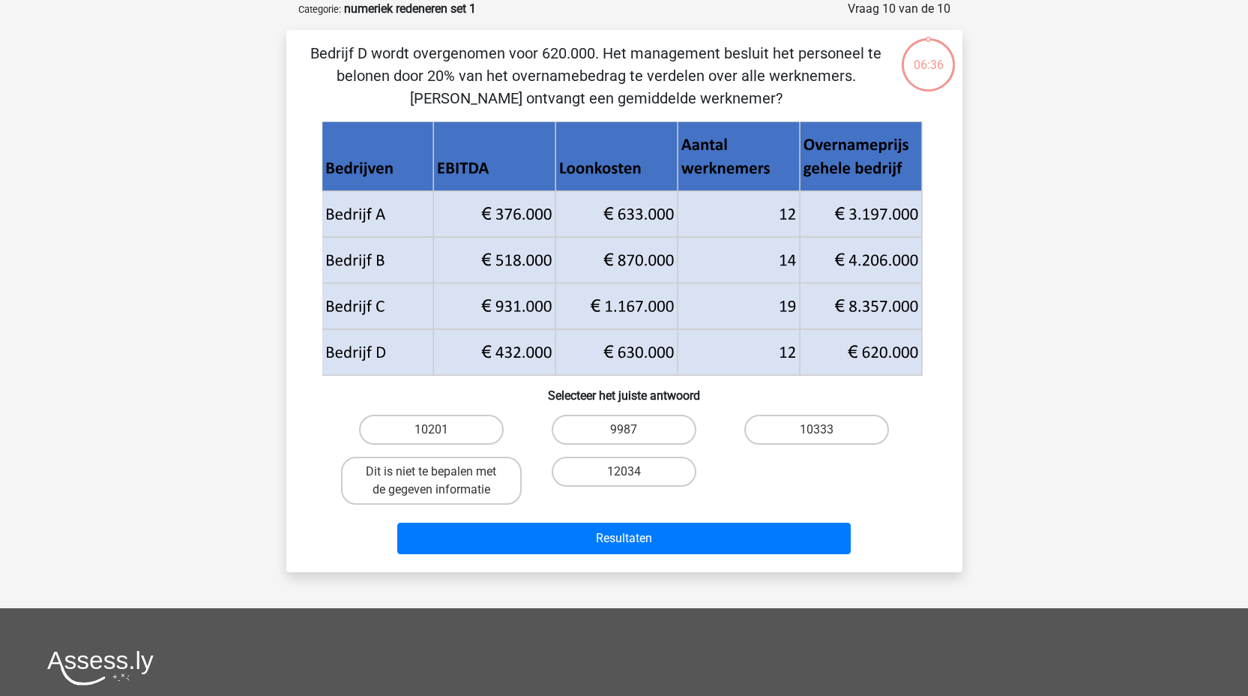
click at [629, 434] on input "9987" at bounding box center [629, 434] width 10 height 10
radio input "true"
click at [603, 472] on label "12034" at bounding box center [624, 471] width 145 height 30
click at [624, 472] on input "12034" at bounding box center [629, 476] width 10 height 10
radio input "true"
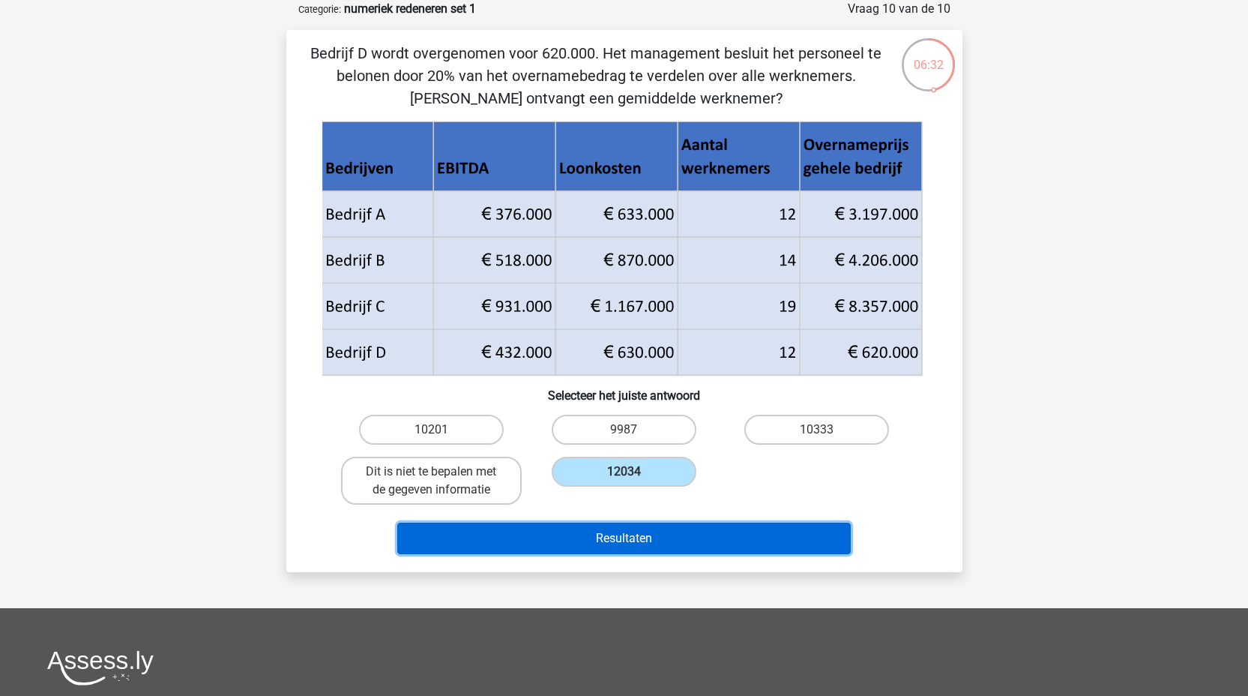
click at [578, 542] on button "Resultaten" at bounding box center [623, 537] width 453 height 31
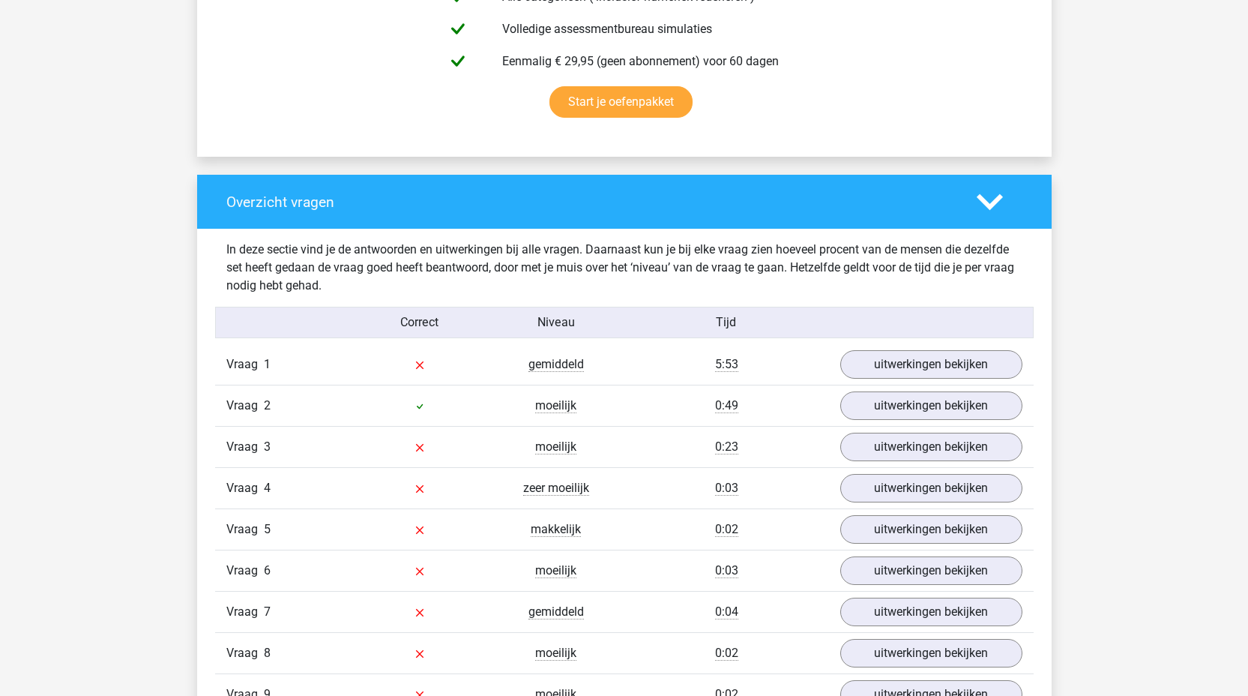
scroll to position [950, 0]
click at [874, 368] on link "uitwerkingen bekijken" at bounding box center [930, 365] width 209 height 33
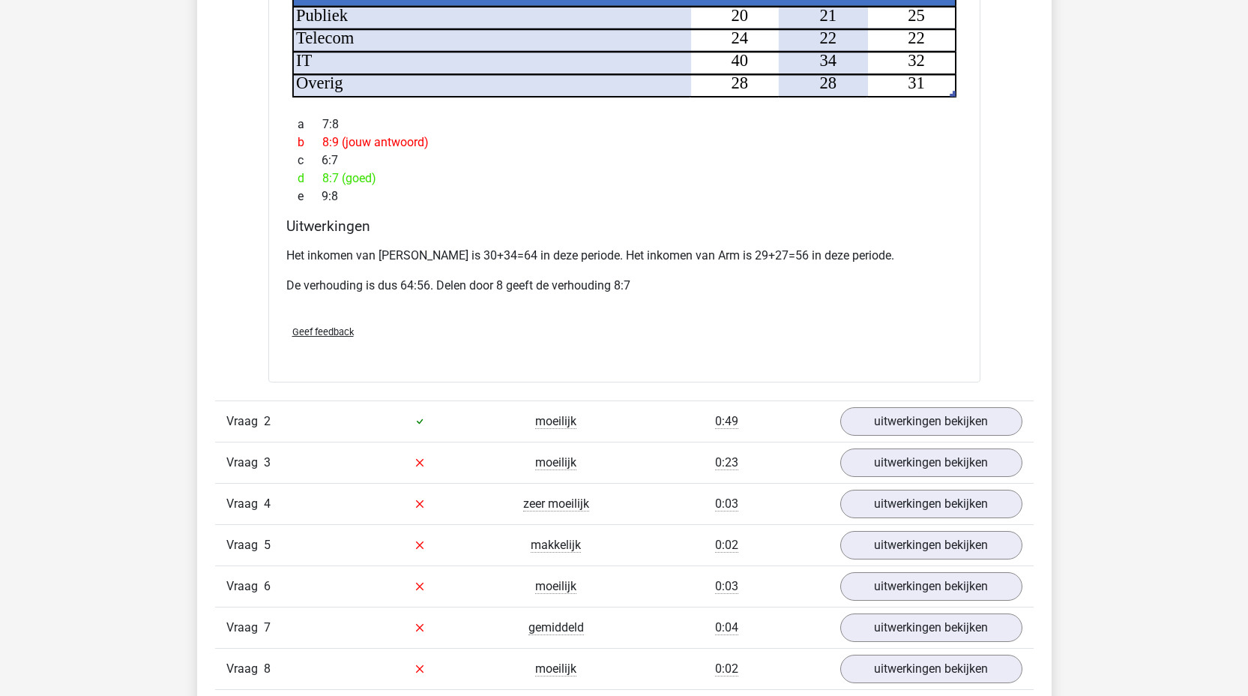
scroll to position [1821, 0]
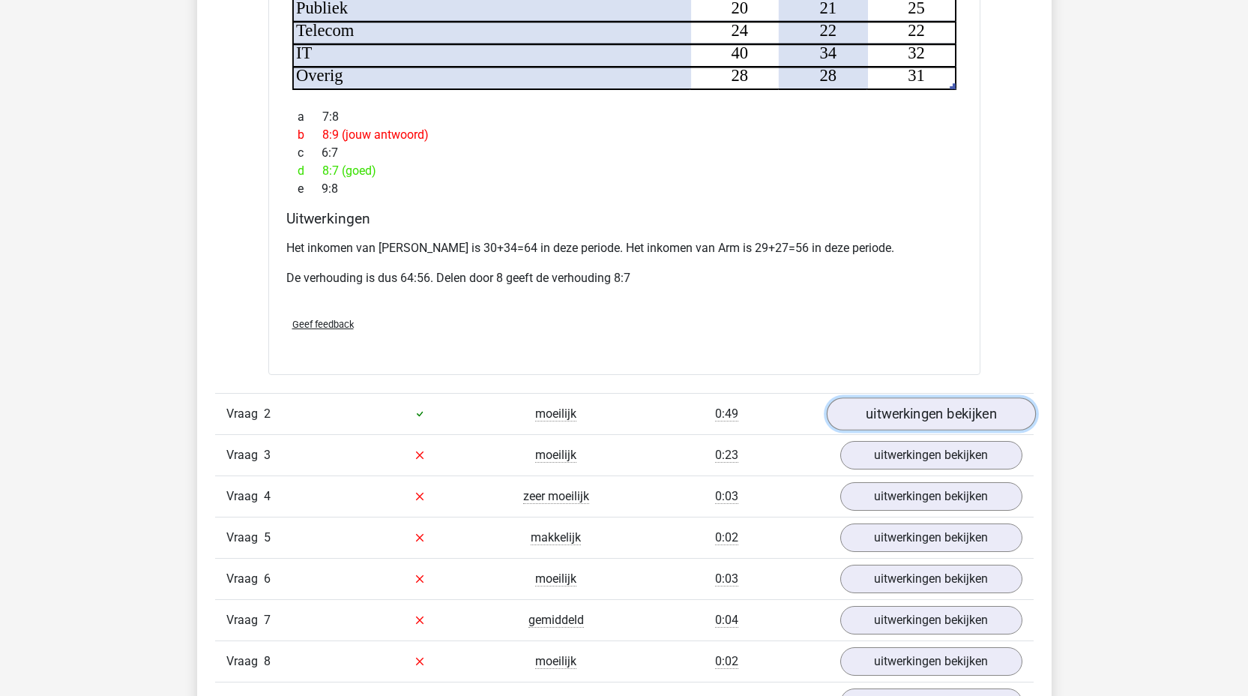
click at [929, 397] on link "uitwerkingen bekijken" at bounding box center [930, 413] width 209 height 33
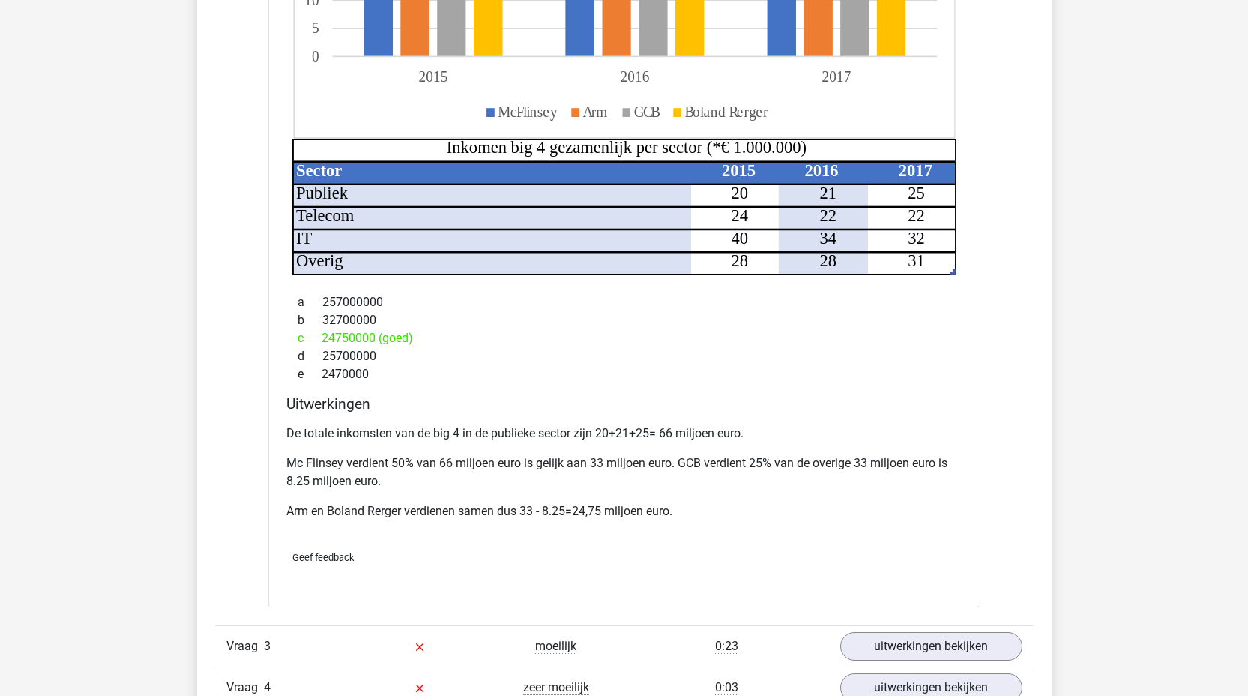
scroll to position [2782, 0]
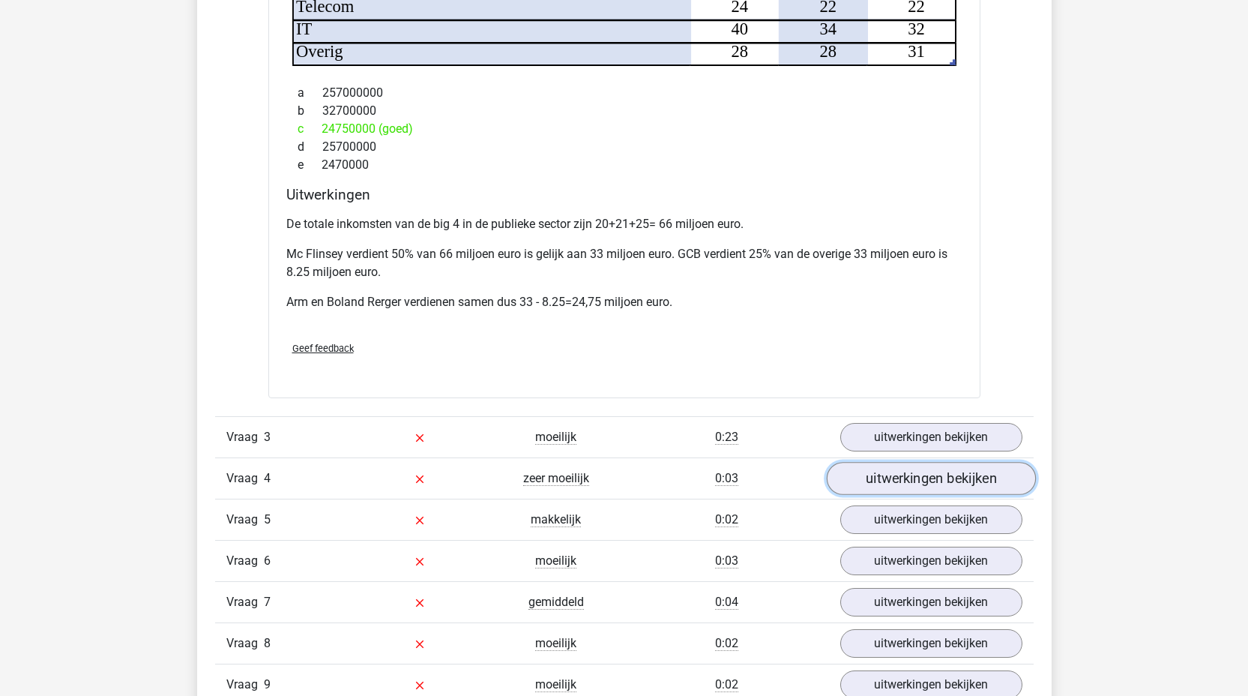
click at [913, 462] on link "uitwerkingen bekijken" at bounding box center [930, 478] width 209 height 33
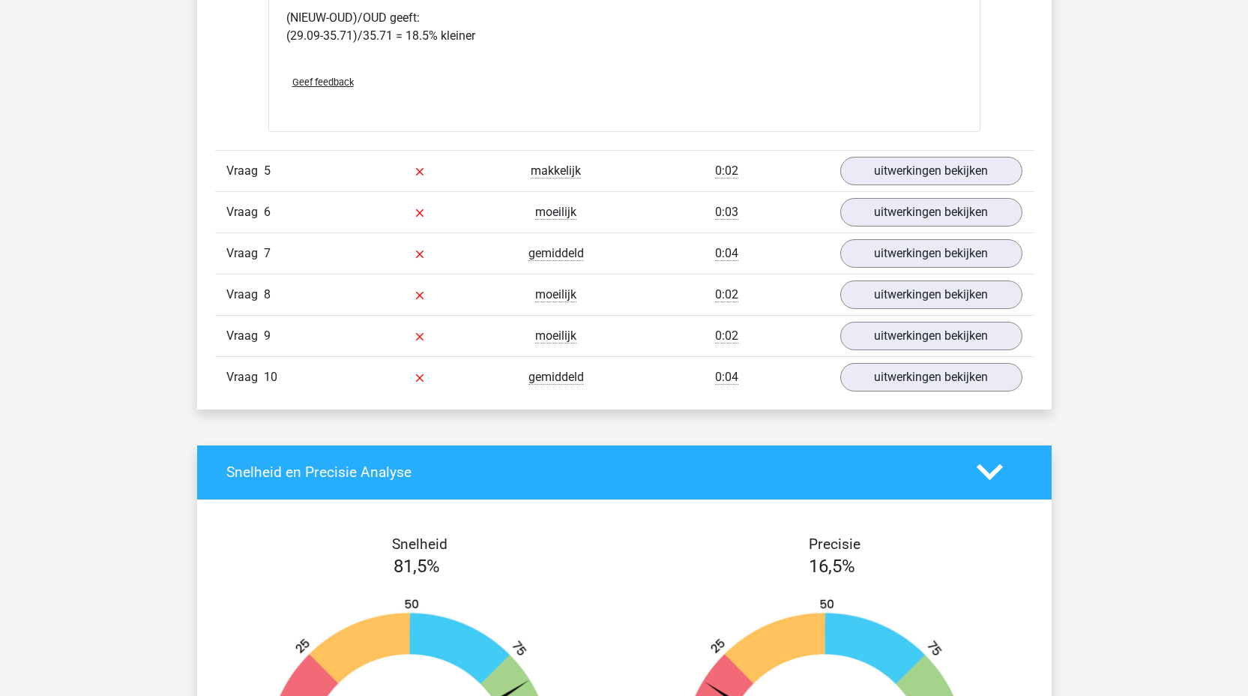
scroll to position [4112, 0]
